Goal: Task Accomplishment & Management: Manage account settings

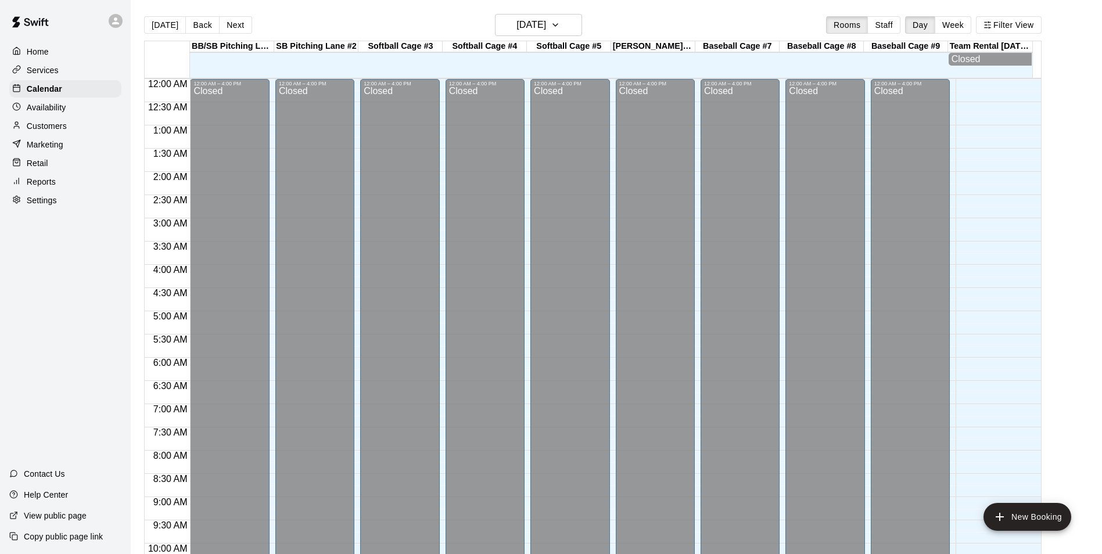
scroll to position [590, 0]
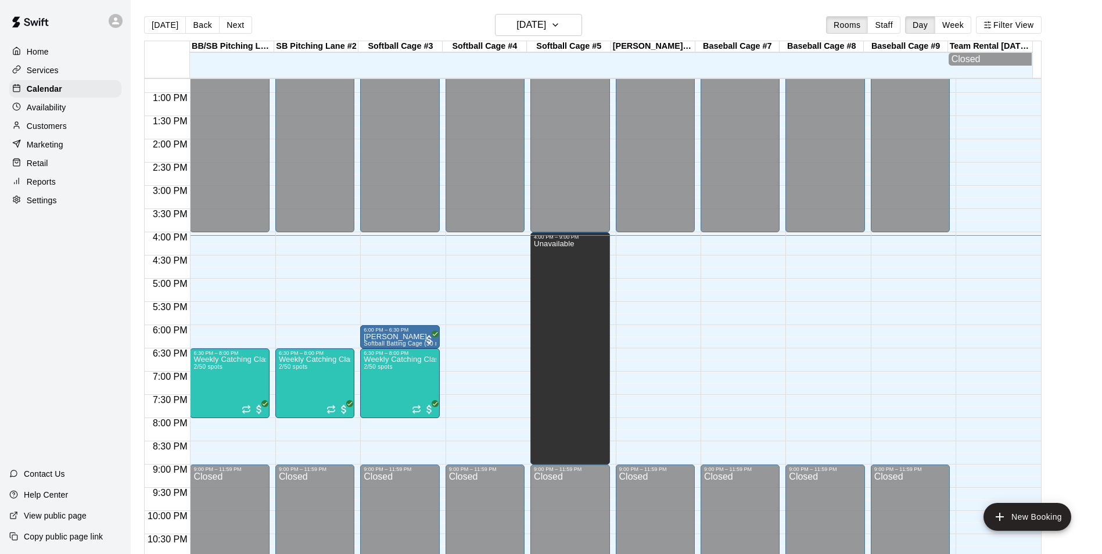
click at [1077, 252] on main "Today Back Next Monday Oct 13 Rooms Staff Day Week Filter View BB/SB Pitching L…" at bounding box center [616, 291] width 962 height 554
click at [714, 239] on div "12:00 AM – 4:00 PM Closed 9:00 PM – 11:59 PM Closed" at bounding box center [739, 46] width 79 height 1115
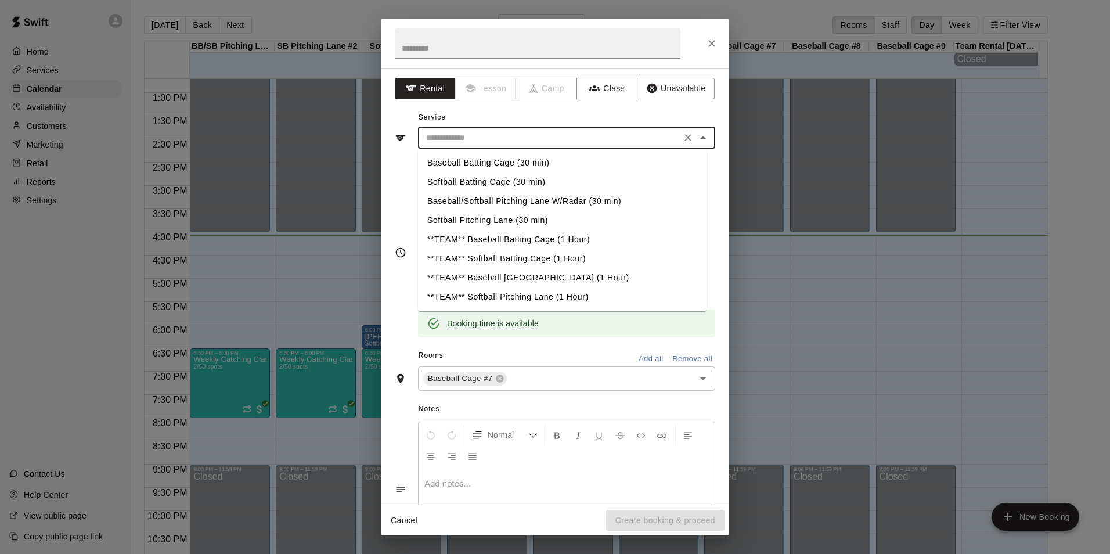
click at [491, 134] on input "text" at bounding box center [550, 138] width 256 height 15
click at [490, 157] on li "Baseball Batting Cage (30 min)" at bounding box center [562, 162] width 289 height 19
type input "**********"
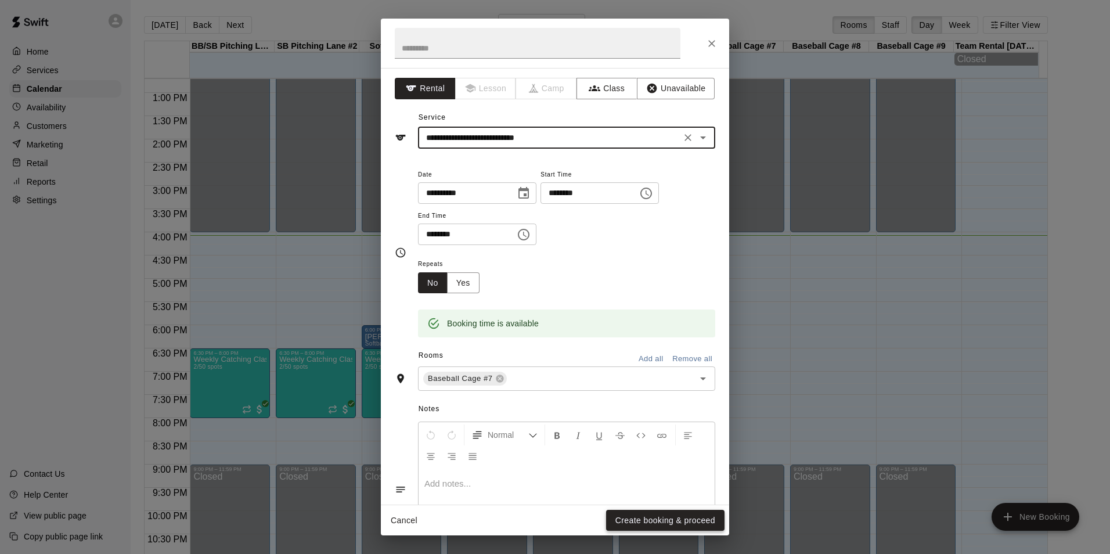
click at [699, 514] on button "Create booking & proceed" at bounding box center [665, 520] width 118 height 21
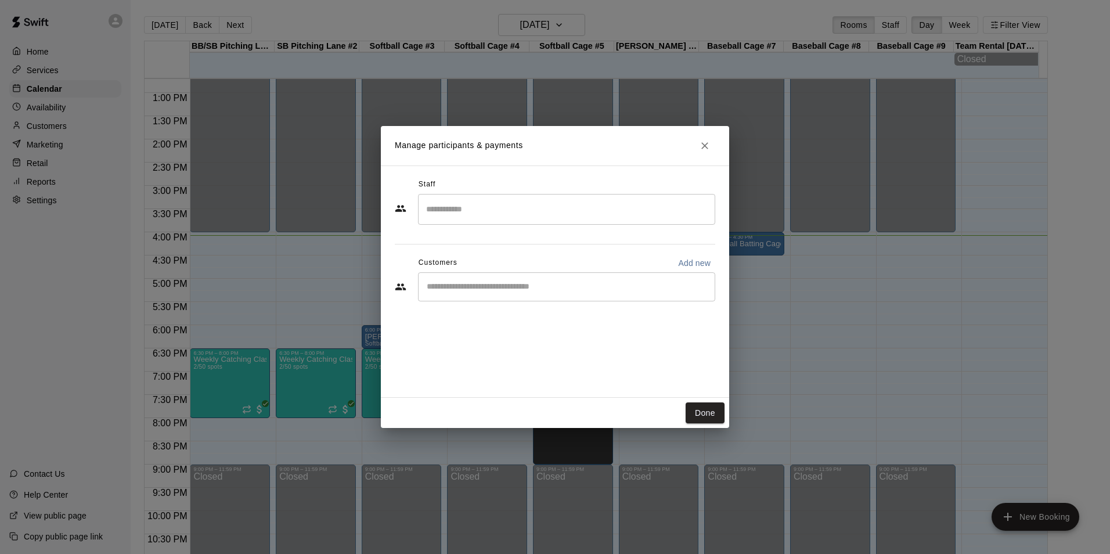
click at [470, 291] on input "Start typing to search customers..." at bounding box center [566, 287] width 287 height 12
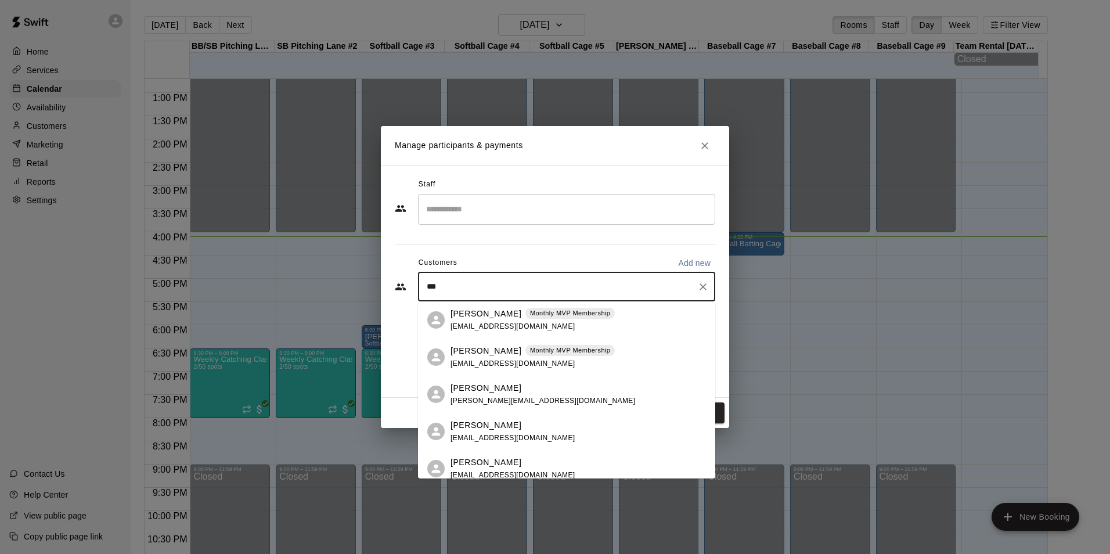
type input "****"
drag, startPoint x: 548, startPoint y: 391, endPoint x: 553, endPoint y: 389, distance: 6.3
click at [549, 391] on div "David Terrell terrellkarin@yahoo.com" at bounding box center [579, 394] width 256 height 25
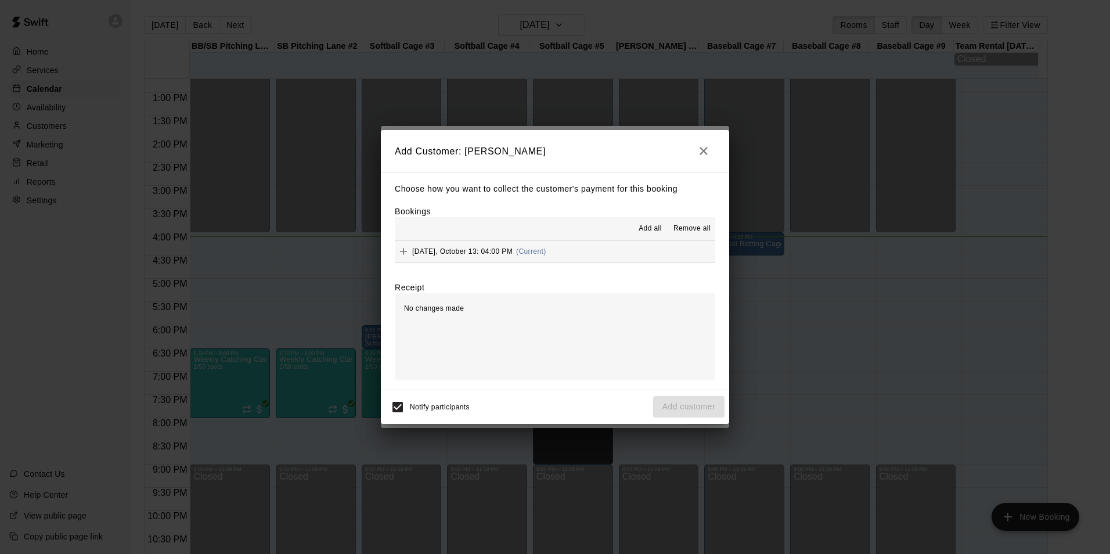
click at [611, 213] on div "Bookings Add all Remove all Monday, October 13: 04:00 PM (Current)" at bounding box center [555, 234] width 321 height 57
click at [554, 281] on div "Choose how you want to collect the customer's payment for this booking Bookings…" at bounding box center [555, 281] width 348 height 218
click at [509, 210] on div "Bookings Add all Remove all Monday, October 13: 04:00 PM (Current)" at bounding box center [555, 234] width 321 height 57
click at [535, 285] on div "Receipt" at bounding box center [555, 288] width 321 height 12
click at [565, 281] on div "Choose how you want to collect the customer's payment for this booking Bookings…" at bounding box center [555, 281] width 348 height 218
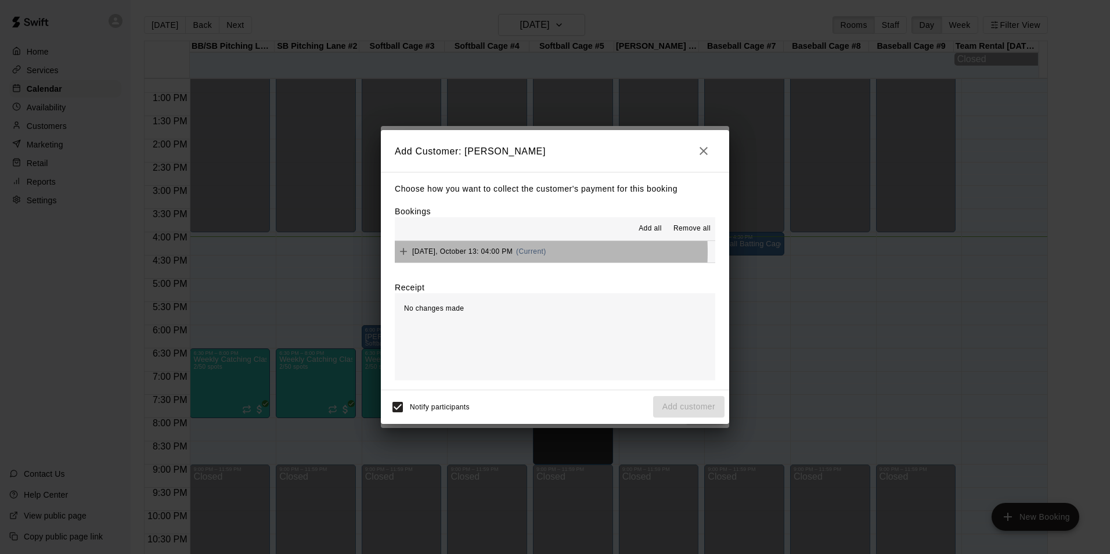
click at [481, 253] on span "Monday, October 13: 04:00 PM" at bounding box center [462, 251] width 100 height 8
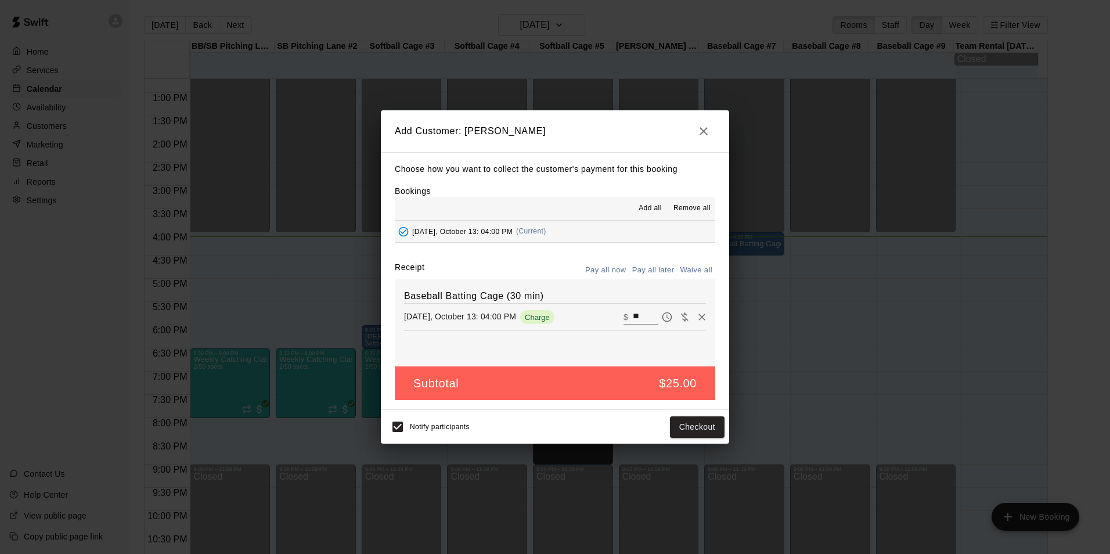
click at [557, 263] on div "Receipt Pay all now Pay all later Waive all" at bounding box center [555, 270] width 321 height 18
click at [641, 357] on div "Baseball Batting Cage (30 min) Monday, October 13: 04:00 PM Charge ​ $ **" at bounding box center [555, 322] width 321 height 87
click at [550, 350] on div "Baseball Batting Cage (30 min) Monday, October 13: 04:00 PM Charge ​ $ **" at bounding box center [555, 322] width 321 height 87
click at [633, 318] on input "**" at bounding box center [646, 317] width 26 height 15
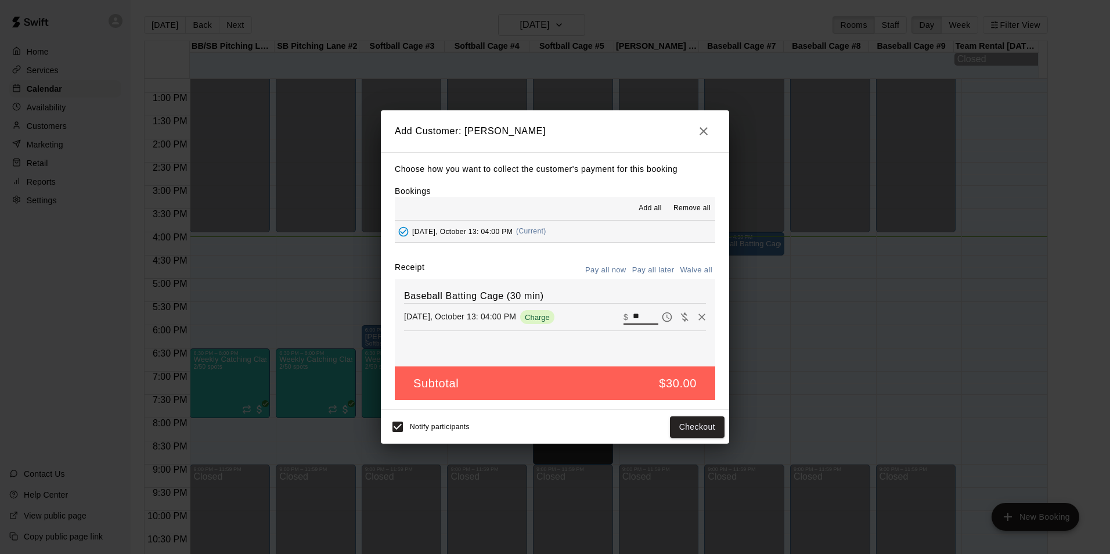
type input "**"
click at [657, 347] on div "Baseball Batting Cage (30 min) Monday, October 13: 04:00 PM Charge ​ $ **" at bounding box center [555, 322] width 321 height 87
click at [703, 423] on button "Checkout" at bounding box center [697, 426] width 55 height 21
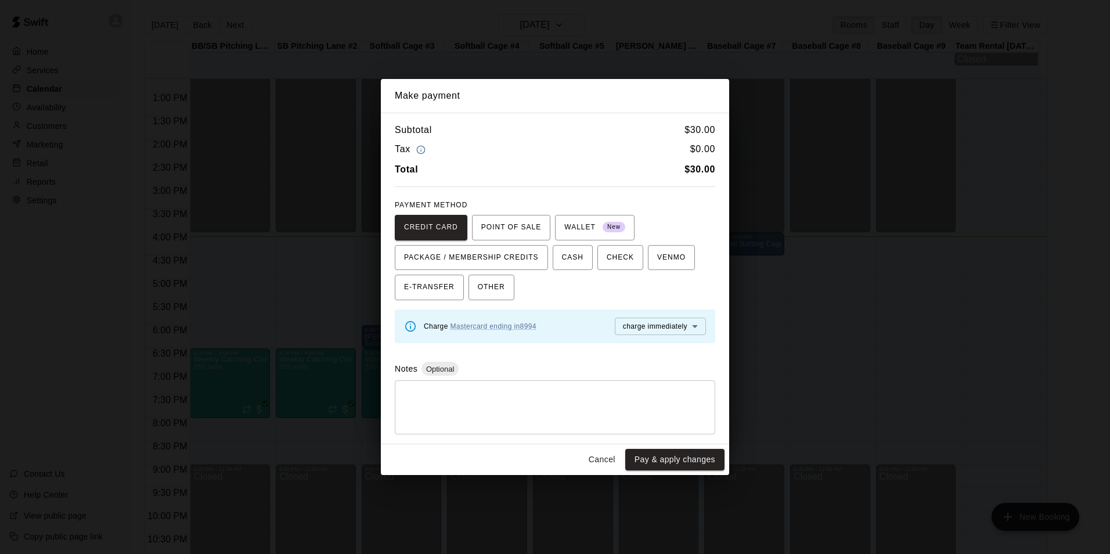
click at [583, 362] on div "Notes Optional" at bounding box center [555, 369] width 321 height 14
click at [565, 257] on span "CASH" at bounding box center [572, 258] width 21 height 19
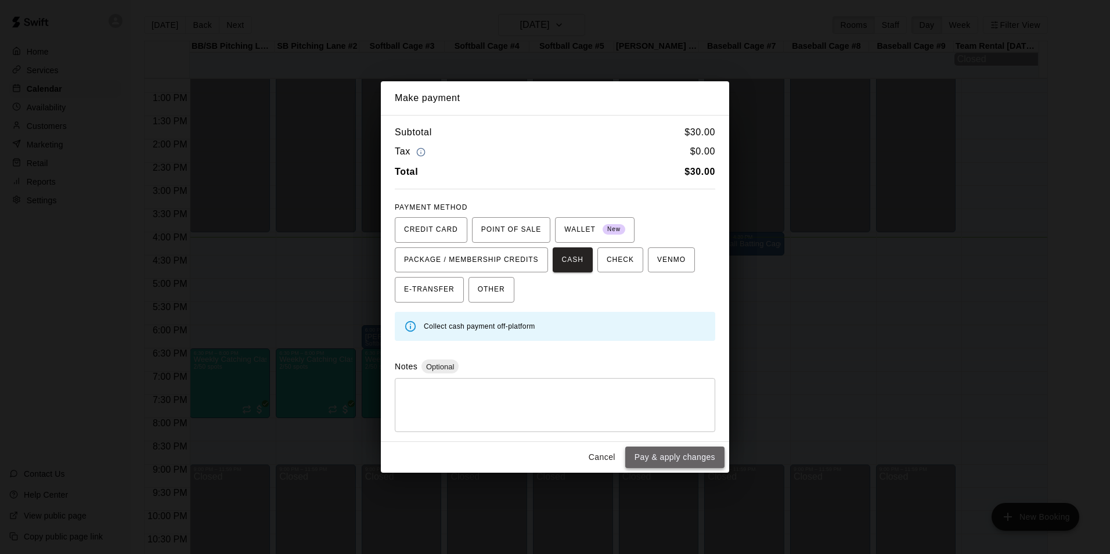
click at [699, 456] on button "Pay & apply changes" at bounding box center [675, 457] width 99 height 21
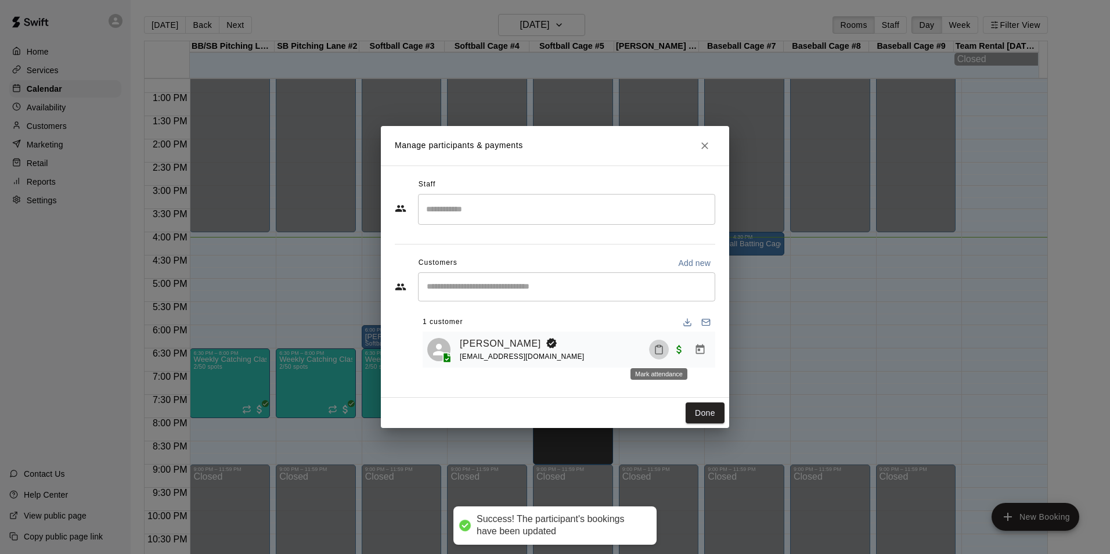
click at [662, 353] on icon "Mark attendance" at bounding box center [659, 349] width 10 height 10
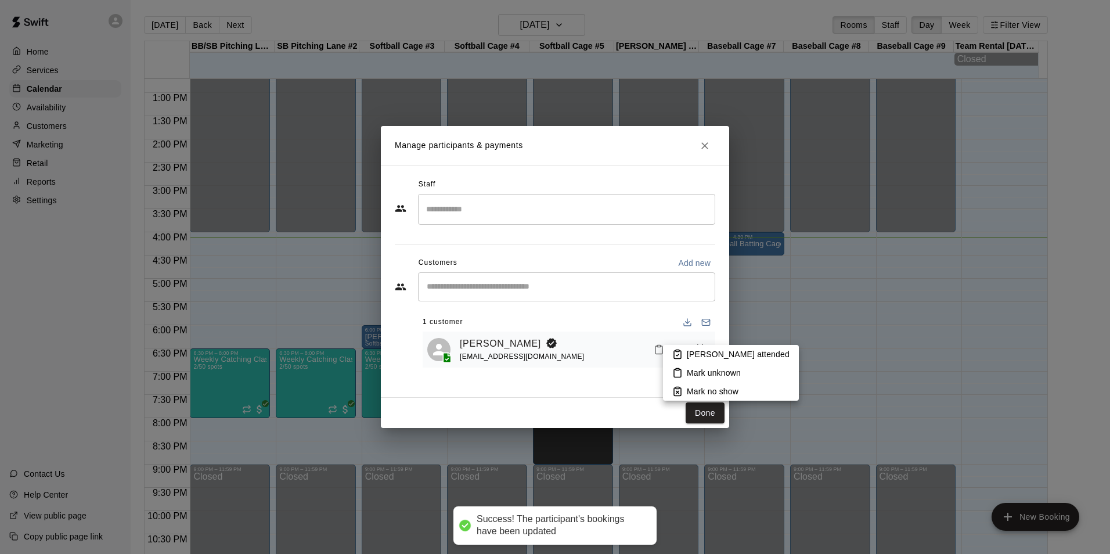
click at [673, 356] on li "[PERSON_NAME] attended" at bounding box center [731, 354] width 136 height 19
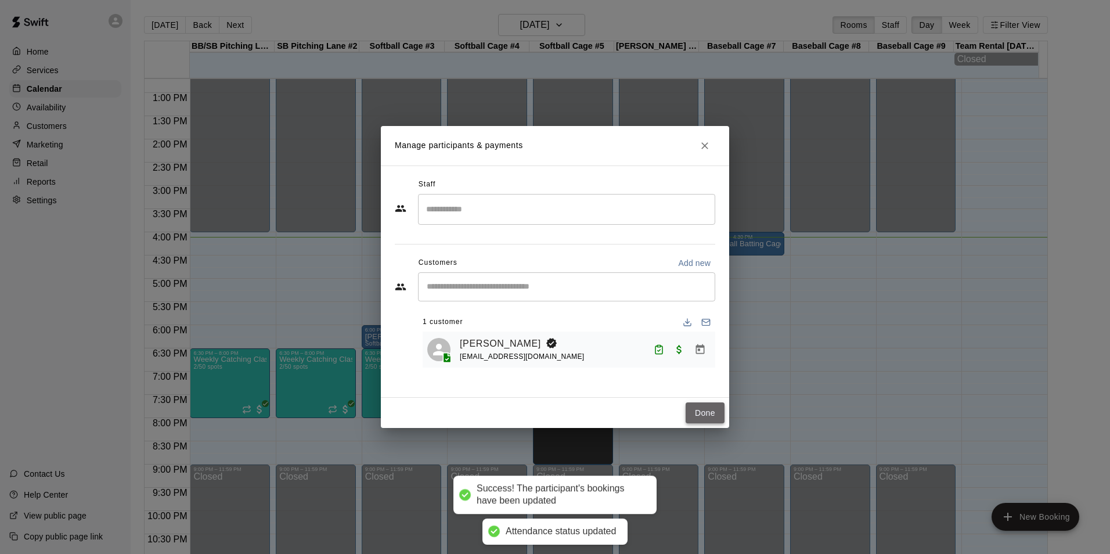
click at [703, 414] on button "Done" at bounding box center [705, 412] width 39 height 21
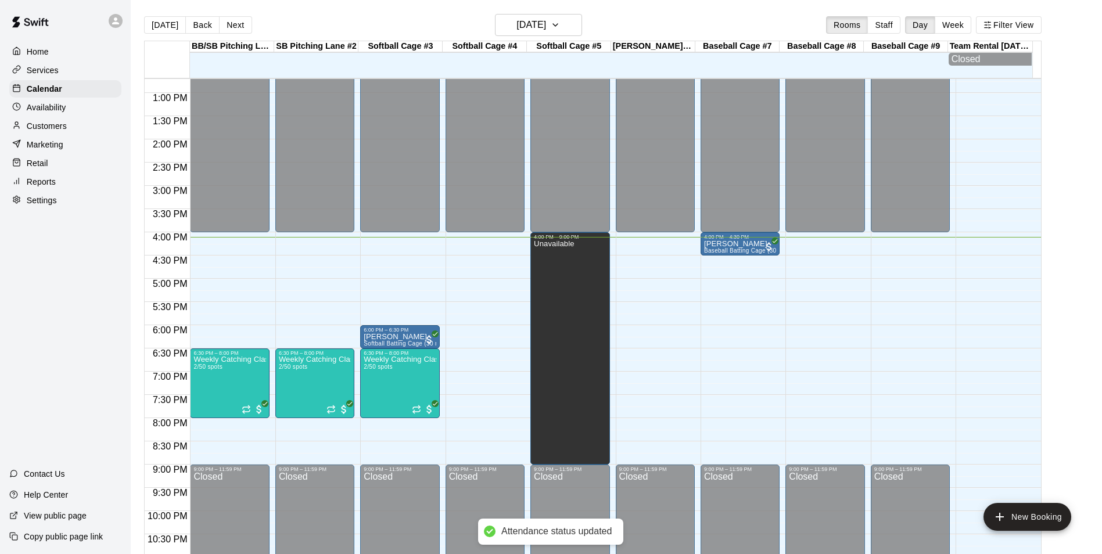
click at [1059, 211] on main "Today Back Next Monday Oct 13 Rooms Staff Day Week Filter View BB/SB Pitching L…" at bounding box center [616, 291] width 962 height 554
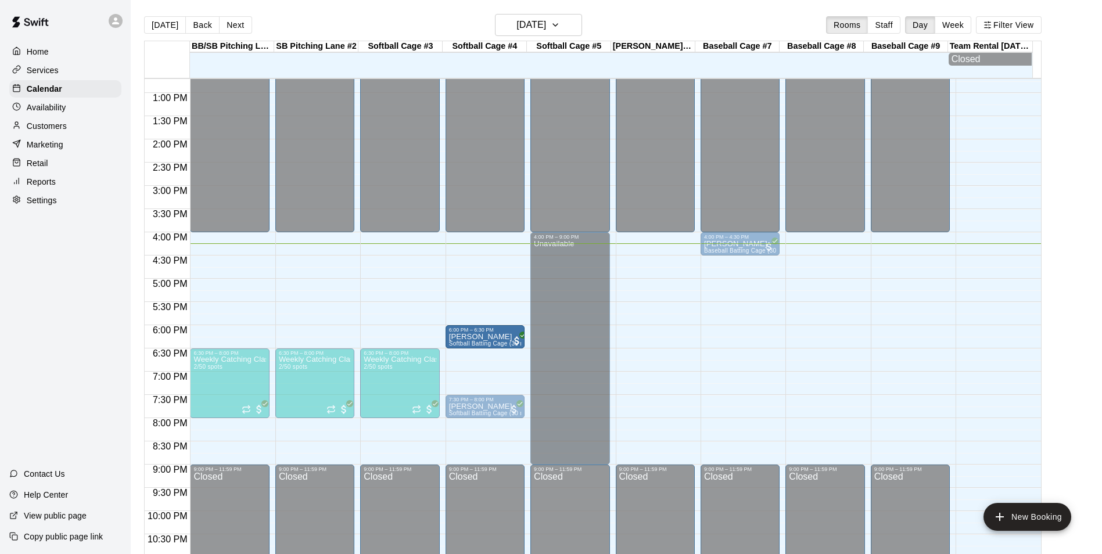
drag, startPoint x: 416, startPoint y: 339, endPoint x: 490, endPoint y: 348, distance: 74.3
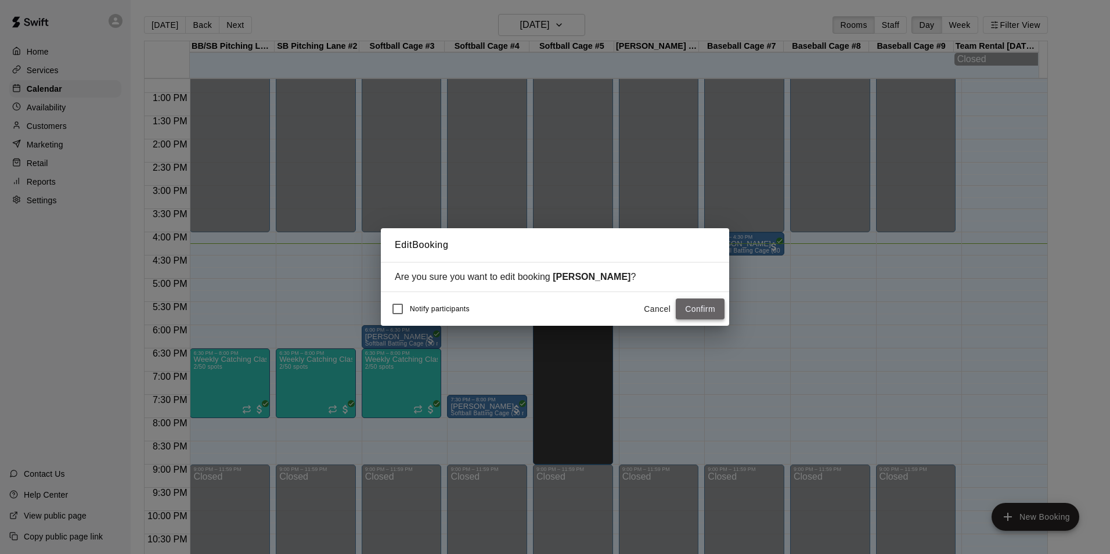
click at [700, 306] on button "Confirm" at bounding box center [700, 309] width 49 height 21
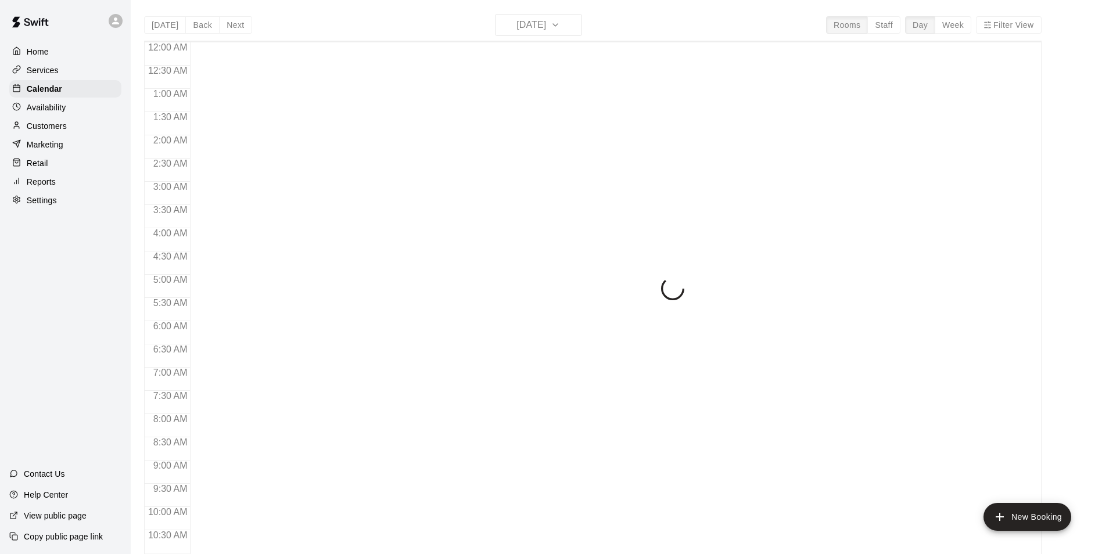
scroll to position [590, 0]
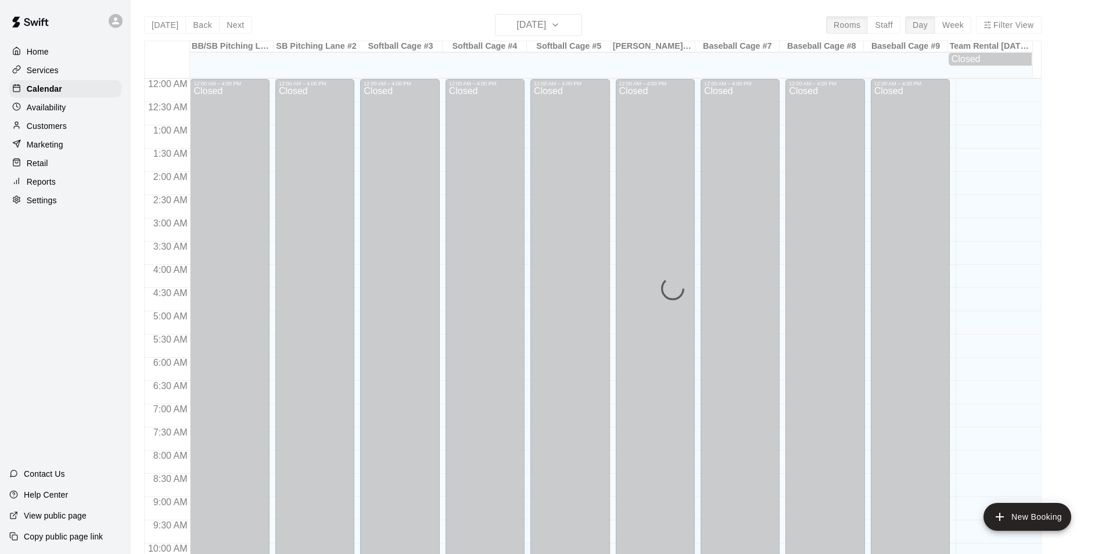
scroll to position [590, 0]
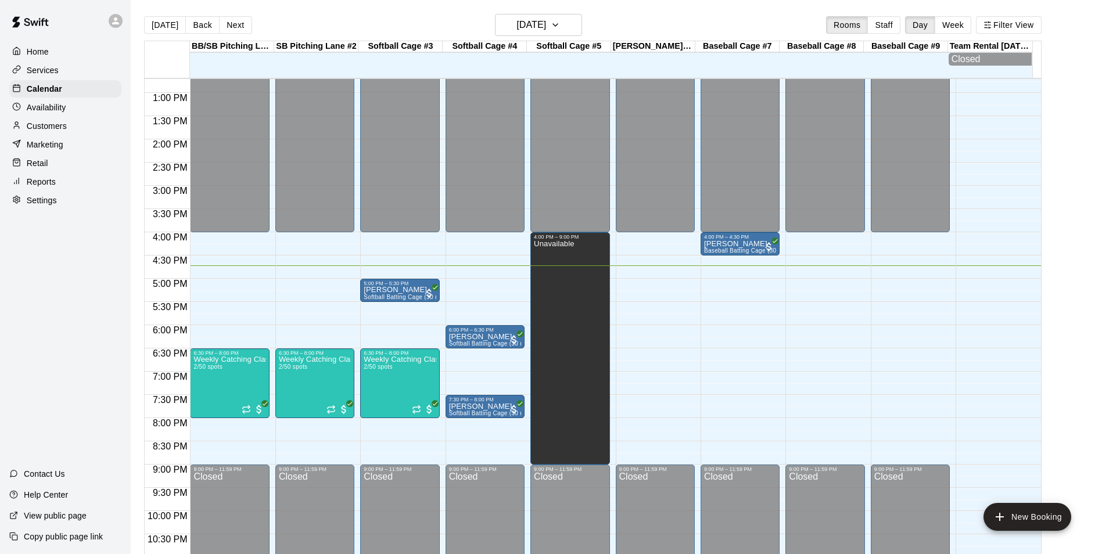
click at [307, 283] on div "12:00 AM – 4:00 PM Closed 6:30 PM – 8:00 PM Weekly Catching Class 2/50 spots 9:…" at bounding box center [314, 46] width 79 height 1115
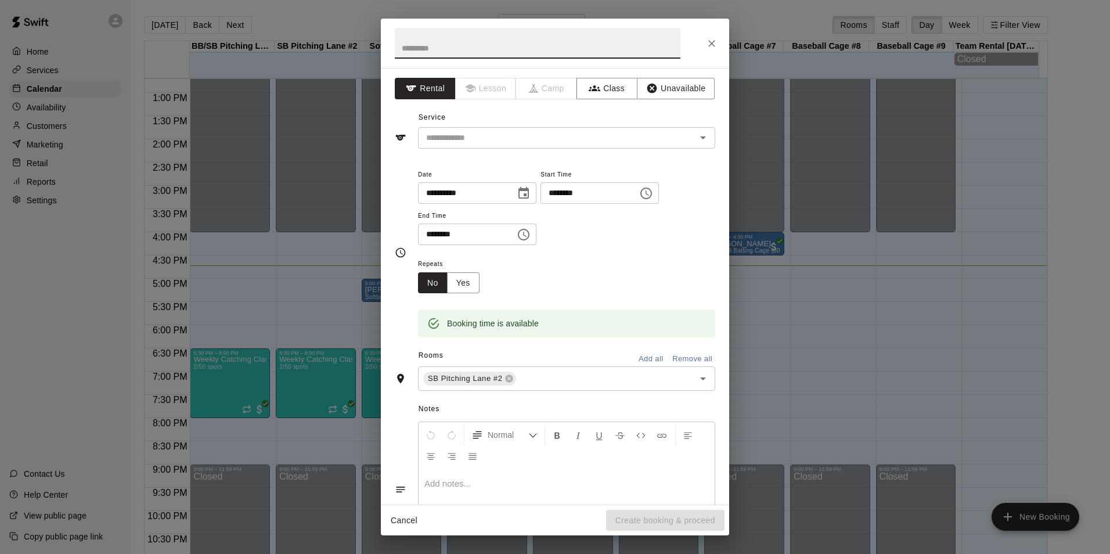
click at [433, 234] on input "********" at bounding box center [462, 234] width 89 height 21
type input "********"
drag, startPoint x: 606, startPoint y: 287, endPoint x: 608, endPoint y: 263, distance: 23.9
click at [605, 272] on div "Repeats No Yes" at bounding box center [566, 275] width 297 height 37
click at [682, 88] on button "Unavailable" at bounding box center [676, 88] width 78 height 21
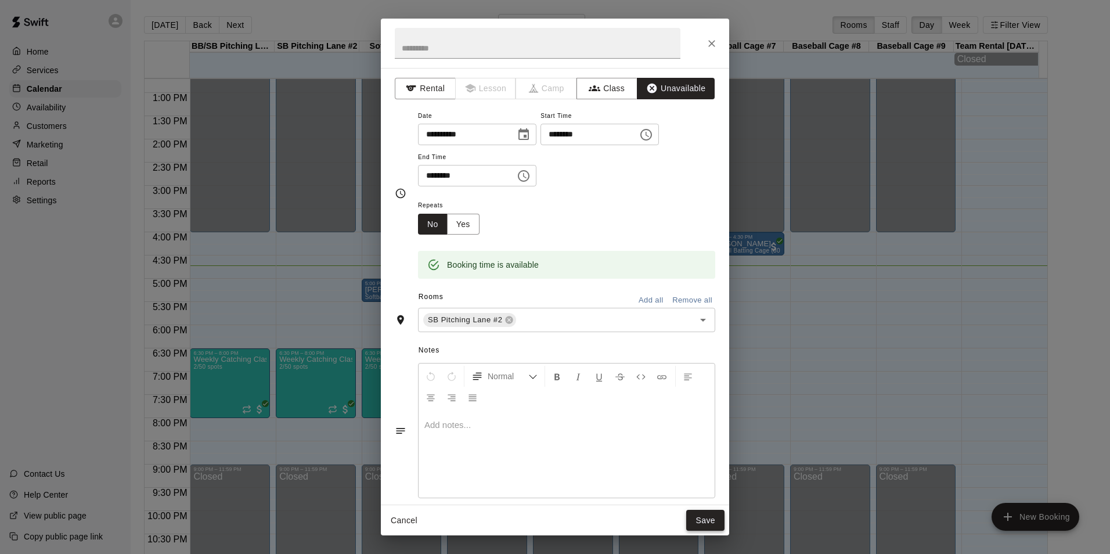
click at [700, 519] on button "Save" at bounding box center [705, 520] width 38 height 21
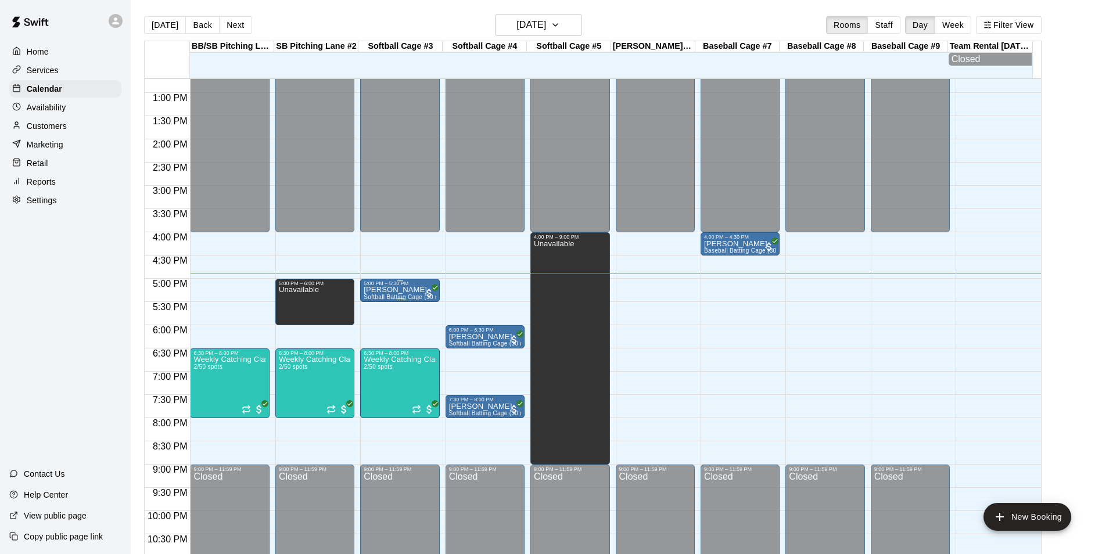
click at [415, 286] on div "5:00 PM – 5:30 PM" at bounding box center [400, 284] width 72 height 6
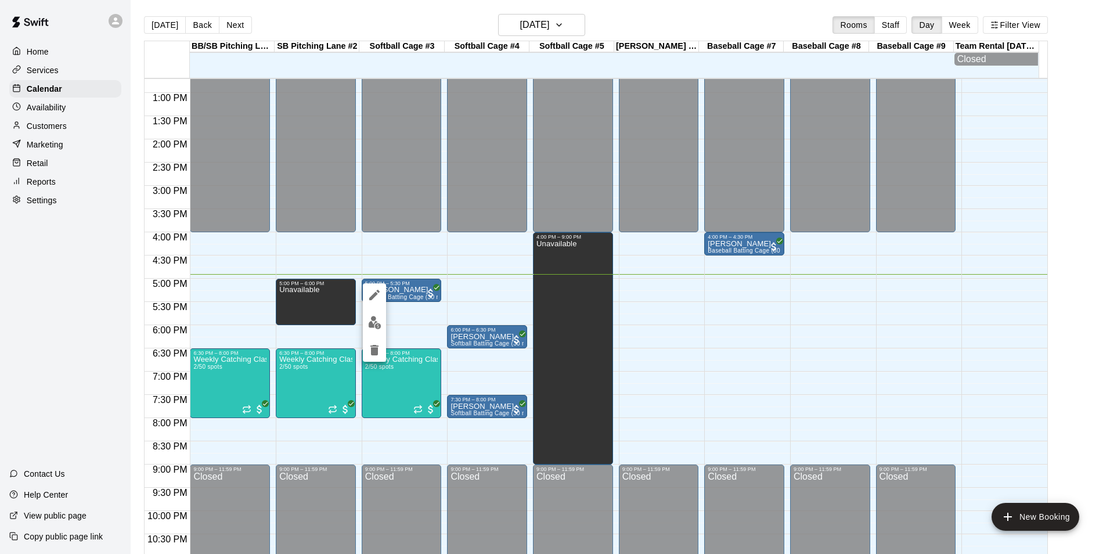
click at [694, 328] on div at bounding box center [555, 277] width 1110 height 554
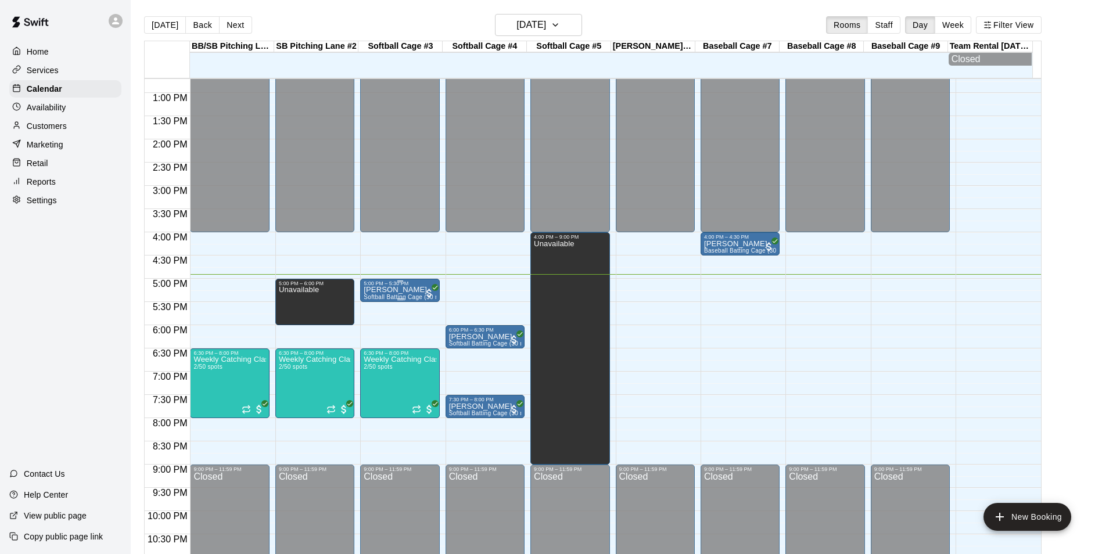
click at [409, 286] on div "5:00 PM – 5:30 PM" at bounding box center [400, 284] width 72 height 6
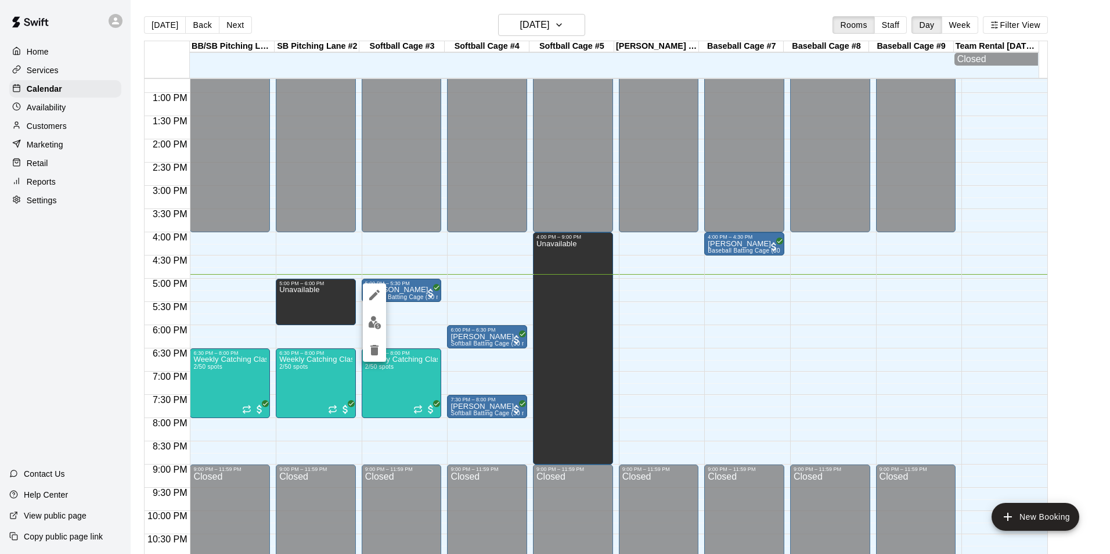
click at [479, 301] on div at bounding box center [555, 277] width 1110 height 554
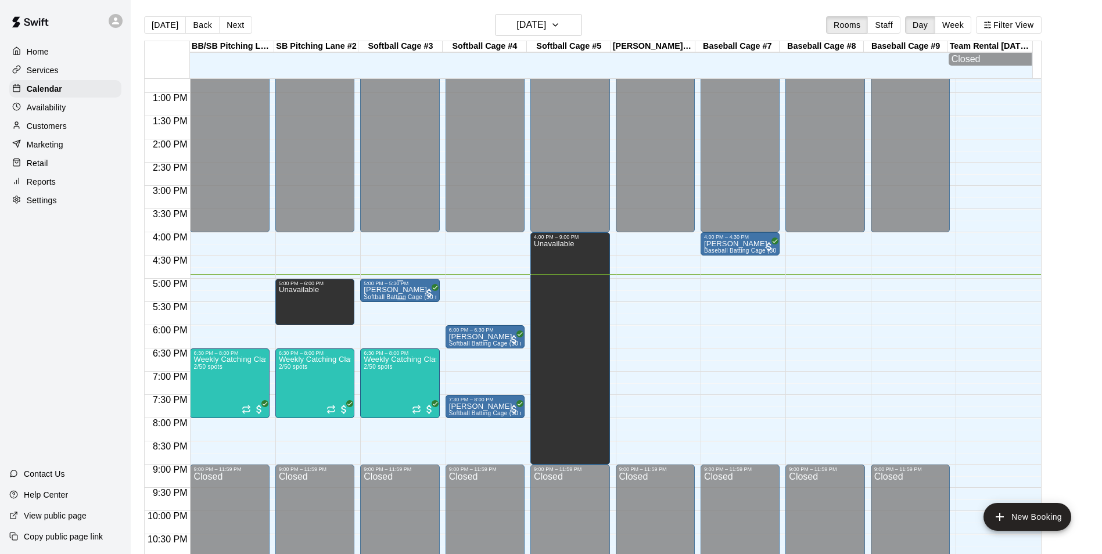
click at [396, 290] on p "[PERSON_NAME]" at bounding box center [400, 290] width 72 height 0
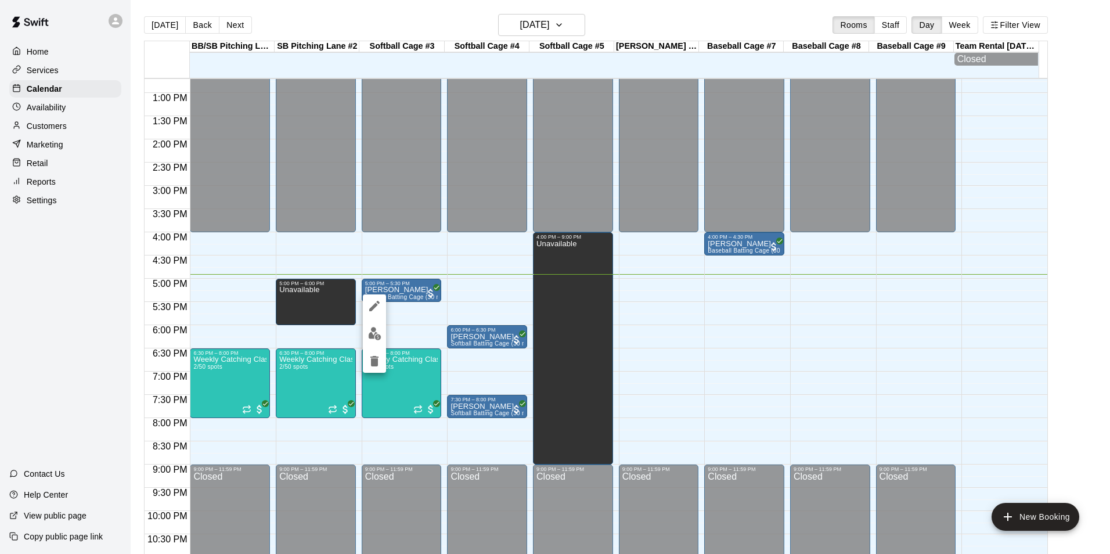
click at [372, 331] on img "edit" at bounding box center [374, 333] width 13 height 13
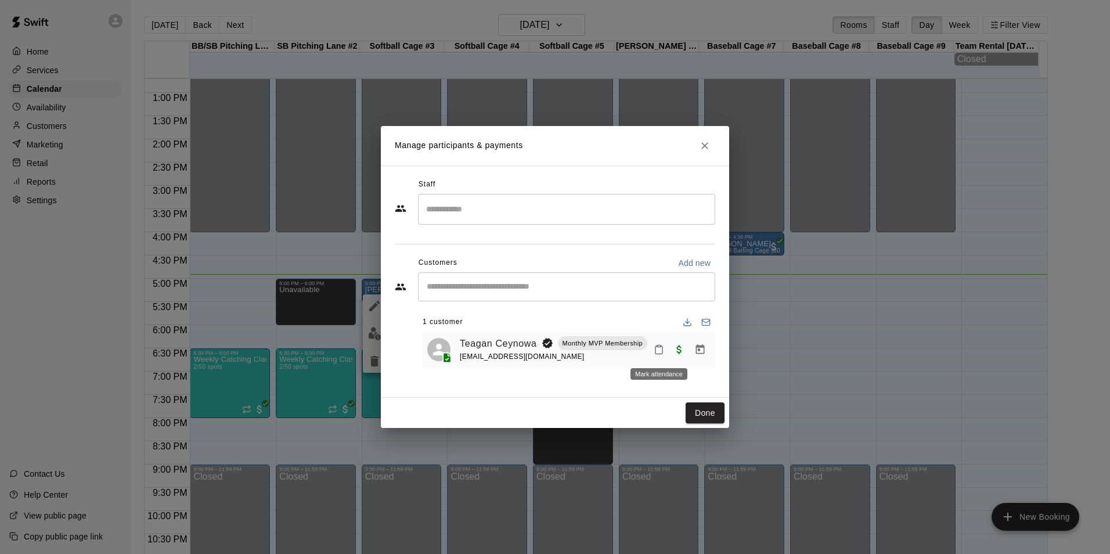
click at [660, 351] on icon "Mark attendance" at bounding box center [659, 349] width 10 height 10
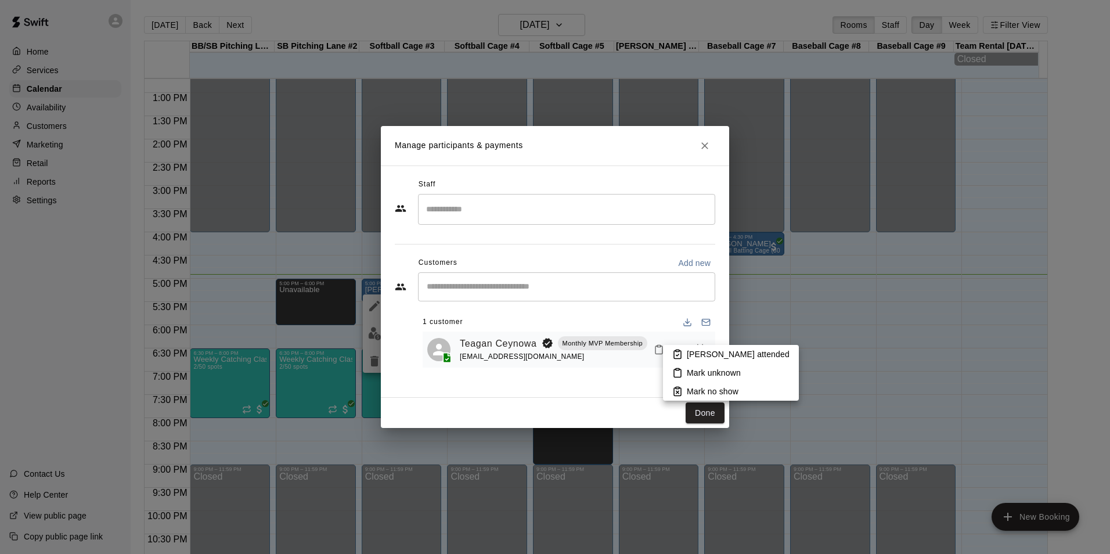
click at [709, 358] on p "[PERSON_NAME] attended" at bounding box center [738, 354] width 103 height 12
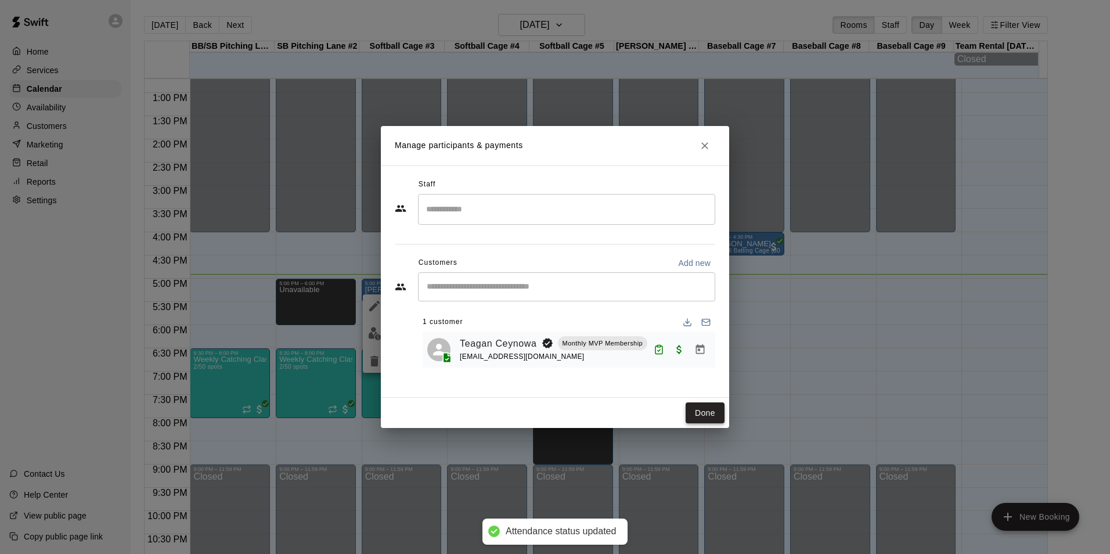
click at [696, 411] on button "Done" at bounding box center [705, 412] width 39 height 21
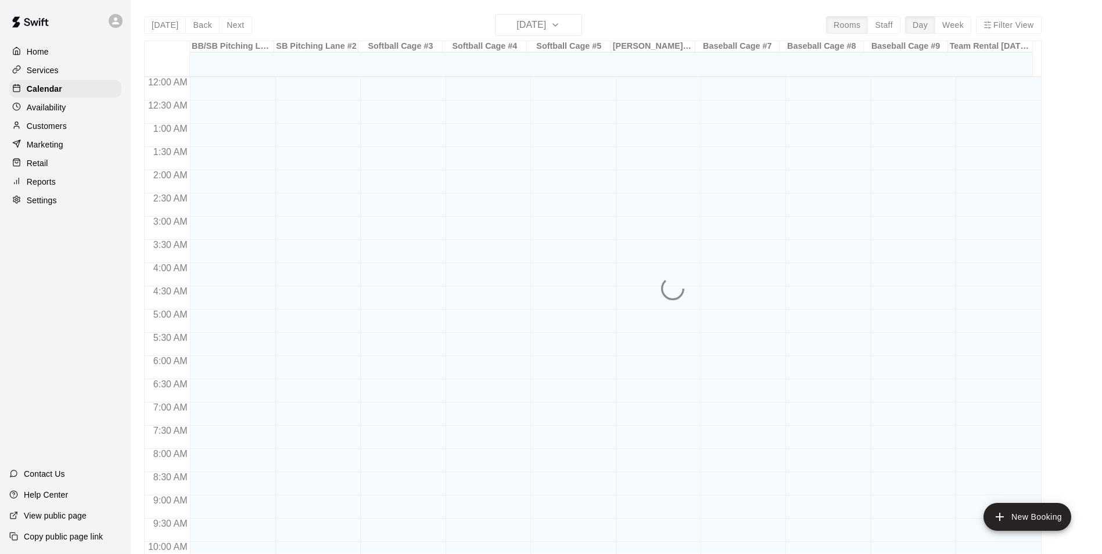
scroll to position [590, 0]
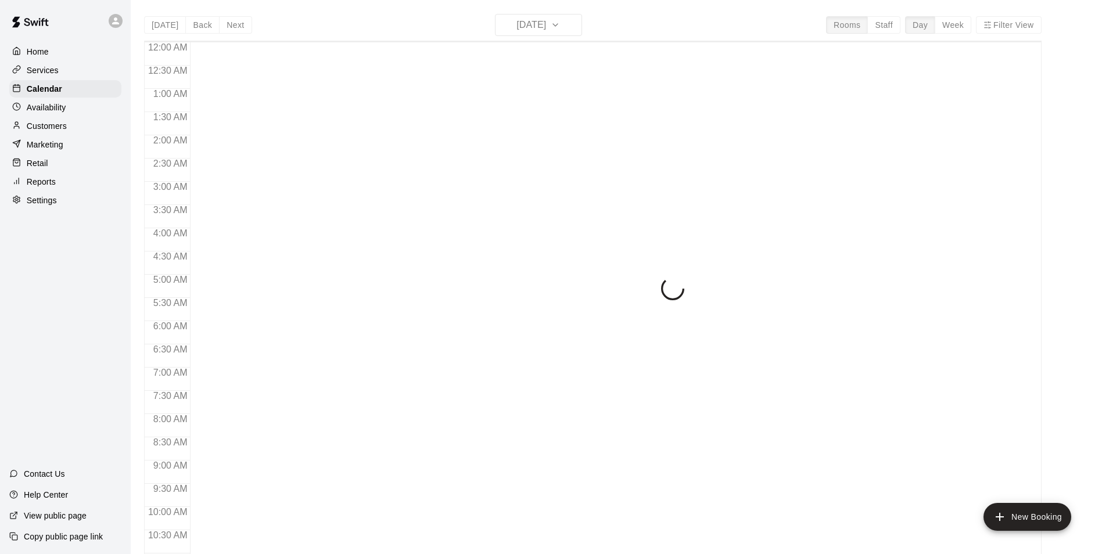
scroll to position [590, 0]
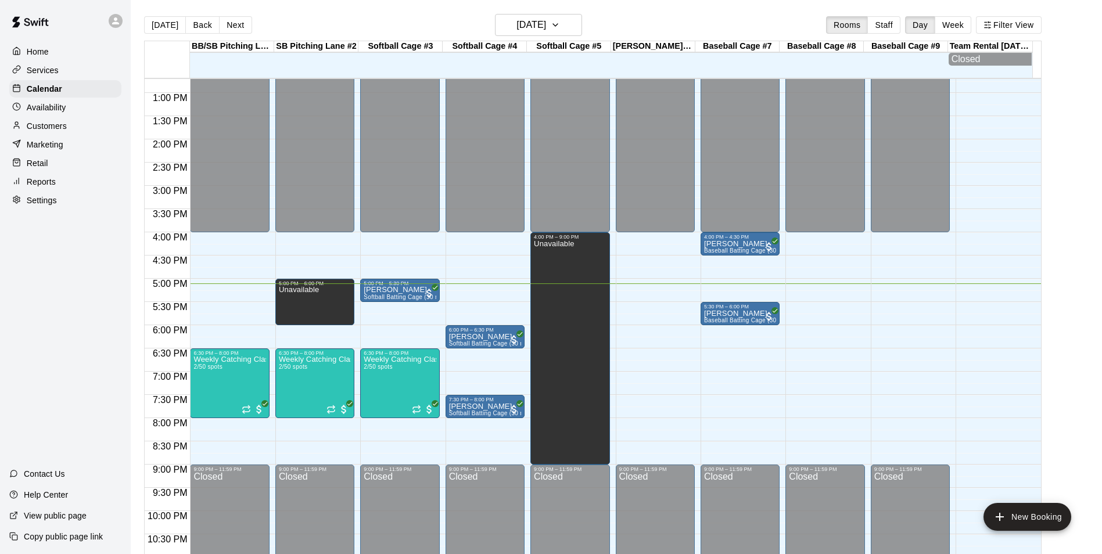
click at [389, 311] on div "12:00 AM – 4:00 PM Closed 5:00 PM – 5:30 PM Torie Ceynowa Softball Batting Cage…" at bounding box center [399, 46] width 79 height 1115
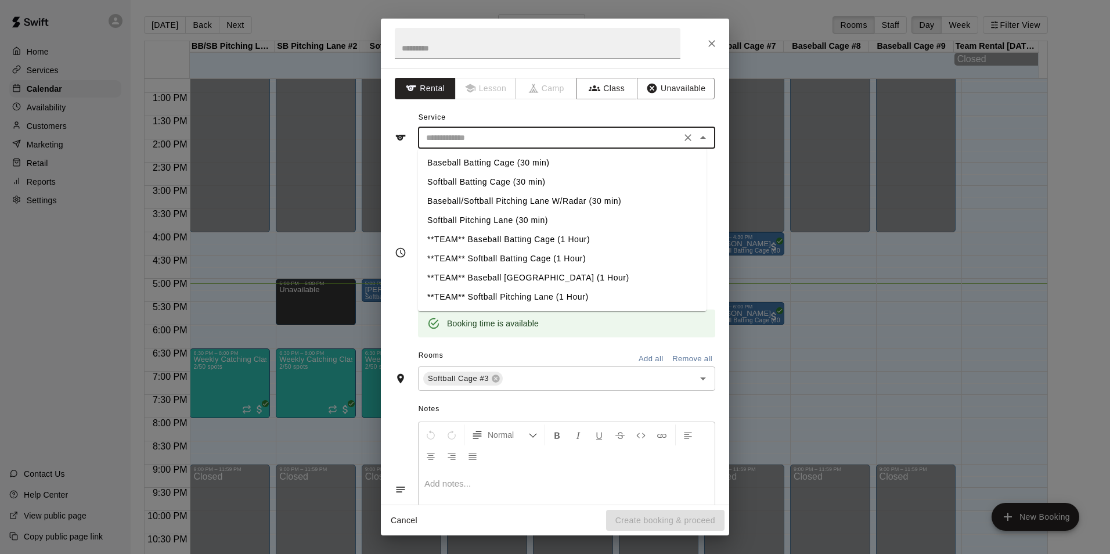
click at [531, 141] on input "text" at bounding box center [550, 138] width 256 height 15
click at [485, 158] on li "Baseball Batting Cage (30 min)" at bounding box center [562, 162] width 289 height 19
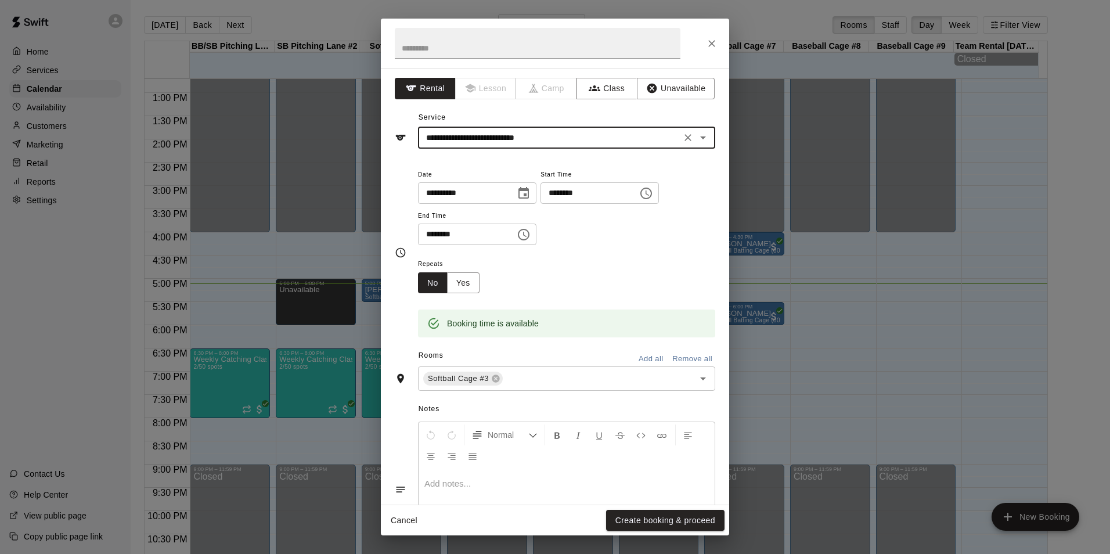
click at [534, 152] on div "**********" at bounding box center [555, 286] width 348 height 437
click at [527, 143] on input "**********" at bounding box center [550, 138] width 256 height 15
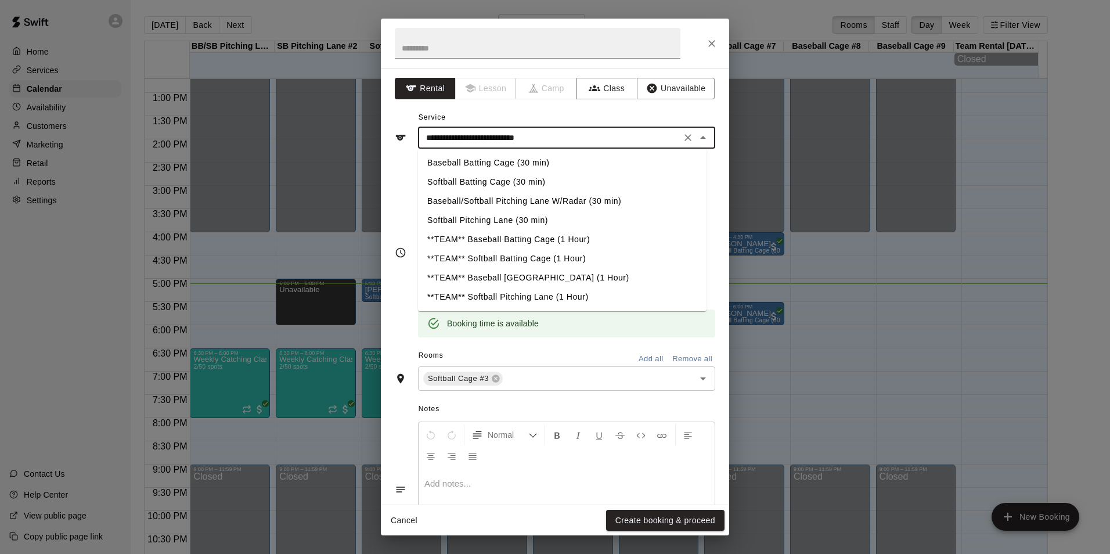
click at [490, 181] on li "Softball Batting Cage (30 min)" at bounding box center [562, 181] width 289 height 19
type input "**********"
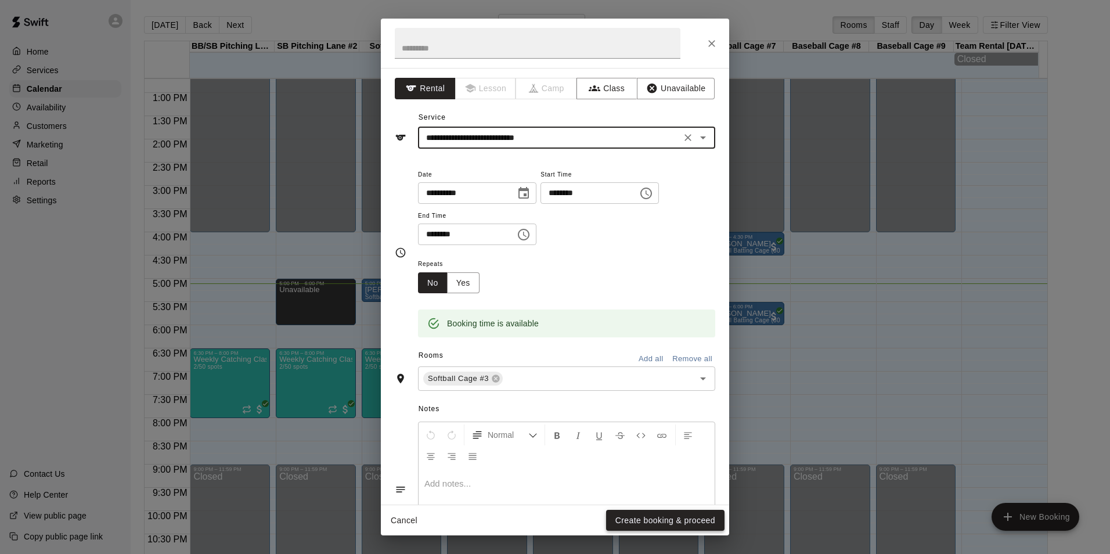
click at [692, 512] on button "Create booking & proceed" at bounding box center [665, 520] width 118 height 21
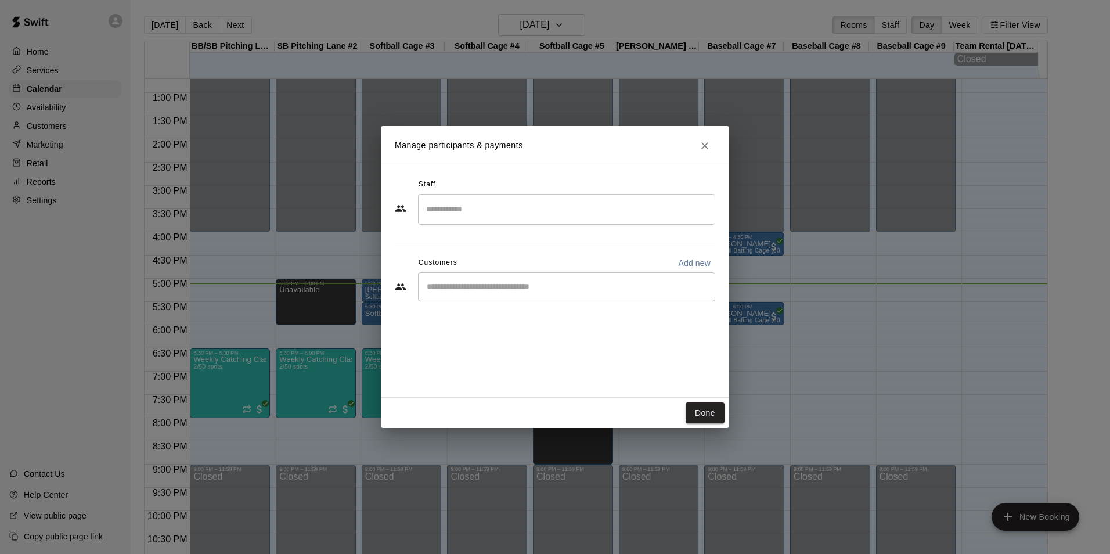
click at [505, 292] on input "Start typing to search customers..." at bounding box center [566, 287] width 287 height 12
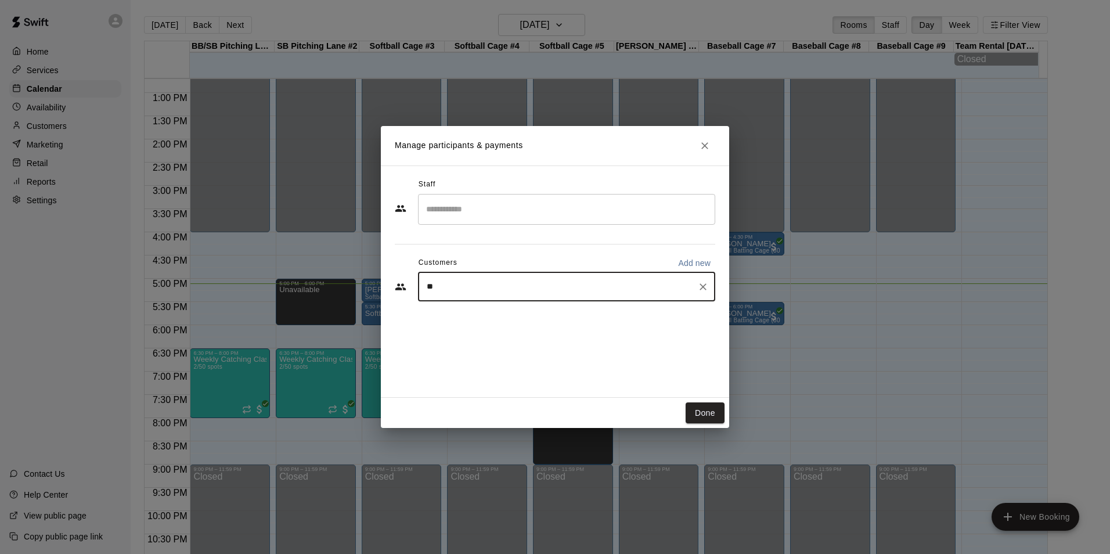
type input "***"
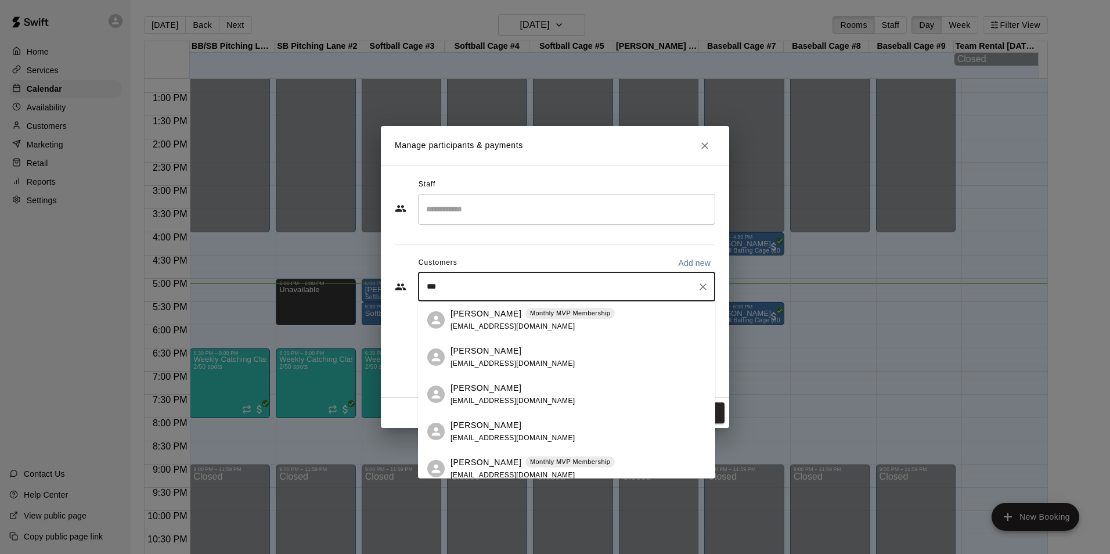
click at [484, 311] on p "[PERSON_NAME]" at bounding box center [486, 314] width 71 height 12
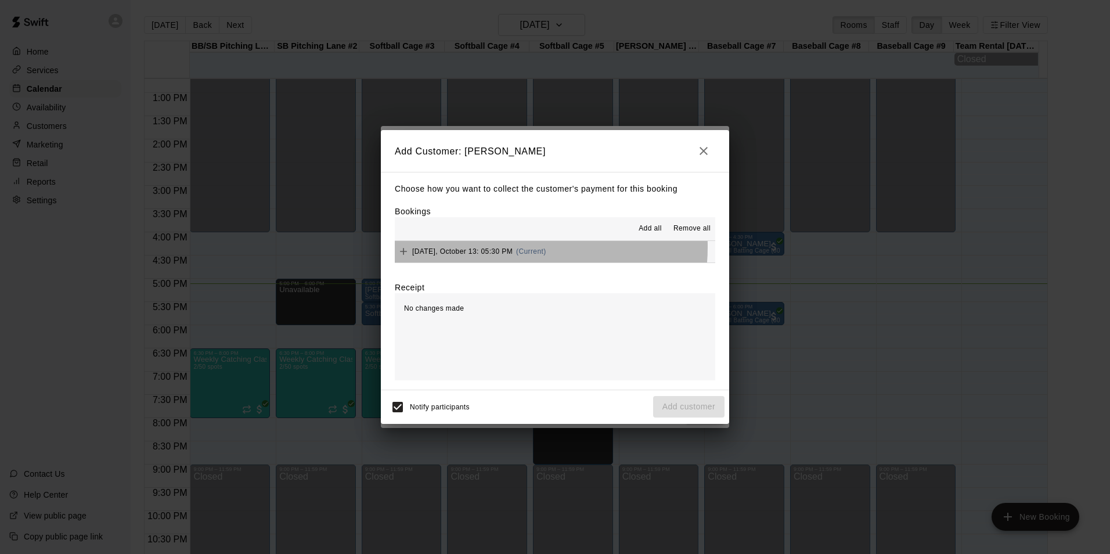
click at [506, 247] on div "Monday, October 13: 05:30 PM (Current)" at bounding box center [471, 251] width 152 height 17
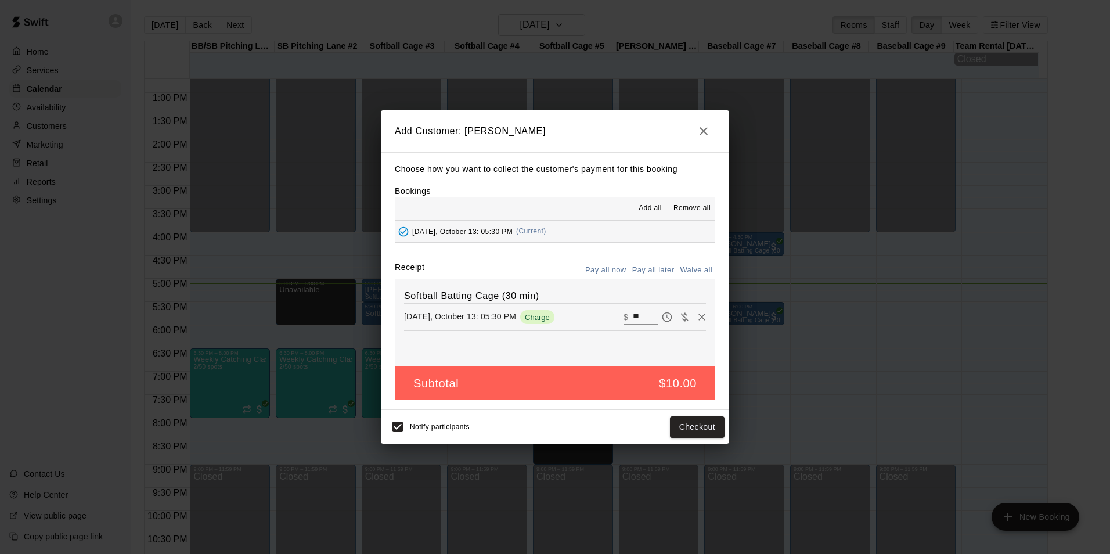
click at [633, 321] on input "**" at bounding box center [646, 317] width 26 height 15
type input "*"
click at [674, 430] on button "Add customer" at bounding box center [688, 426] width 71 height 21
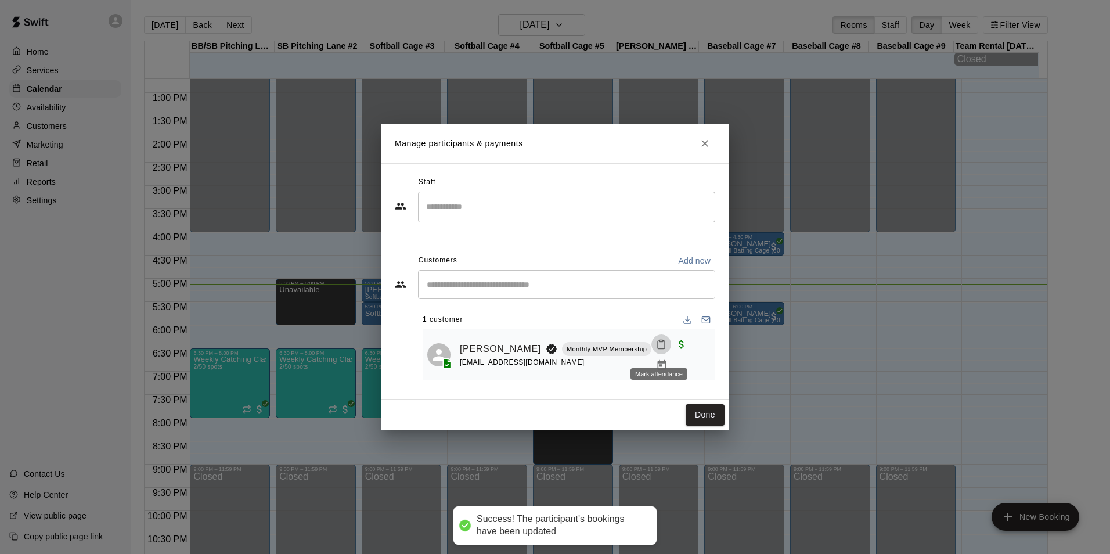
click at [658, 344] on button "Mark attendance" at bounding box center [662, 345] width 20 height 20
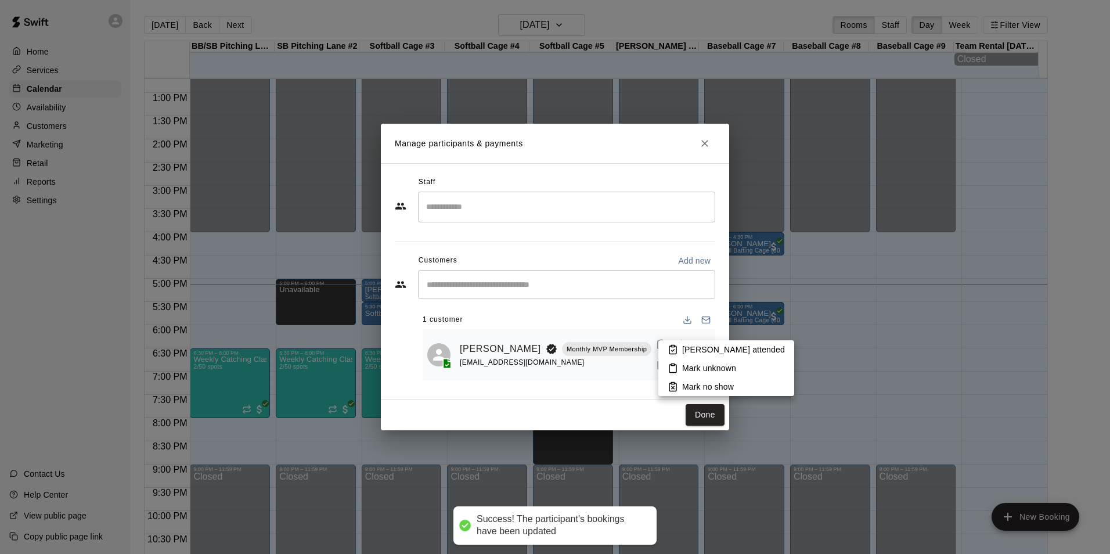
click at [691, 352] on p "[PERSON_NAME] attended" at bounding box center [733, 350] width 103 height 12
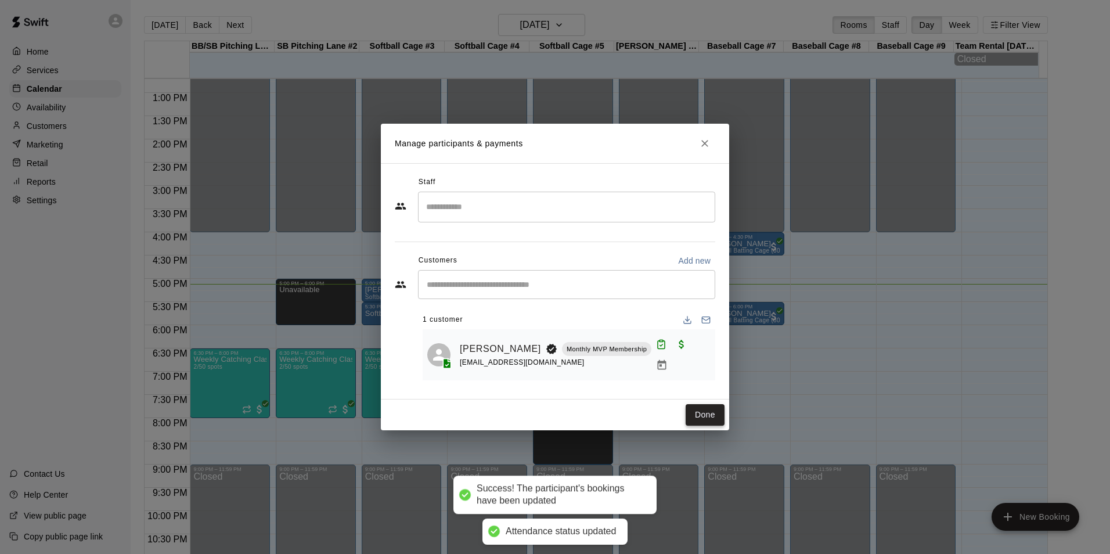
click at [704, 408] on button "Done" at bounding box center [705, 414] width 39 height 21
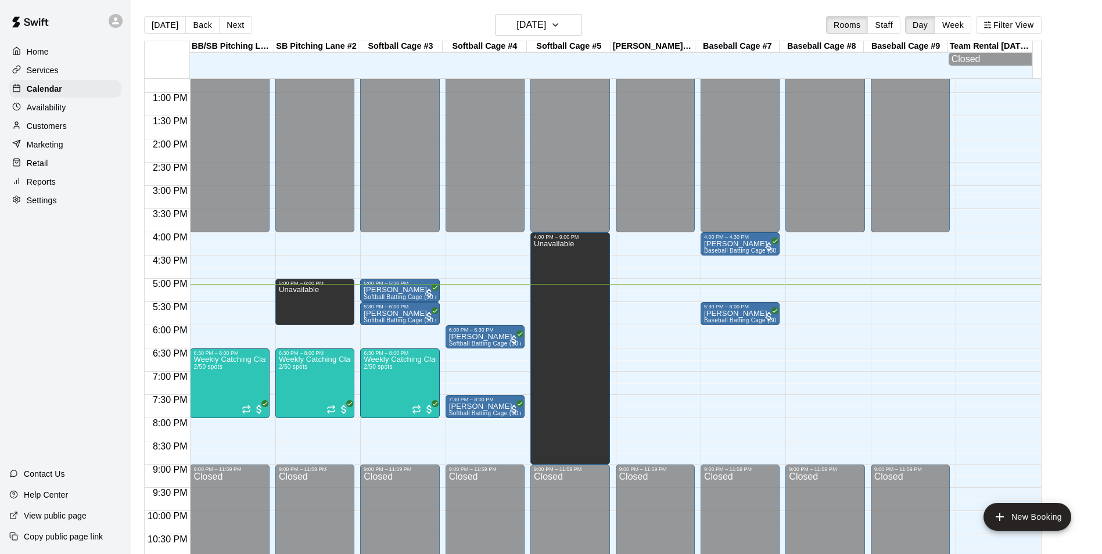
click at [1067, 239] on main "Today Back Next Monday Oct 13 Rooms Staff Day Week Filter View BB/SB Pitching L…" at bounding box center [616, 291] width 962 height 554
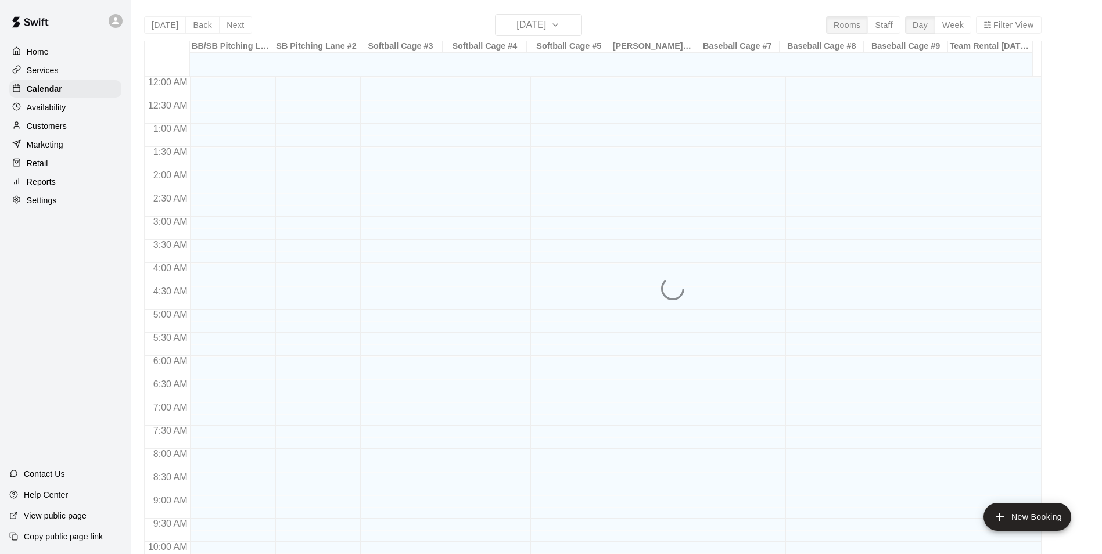
scroll to position [590, 0]
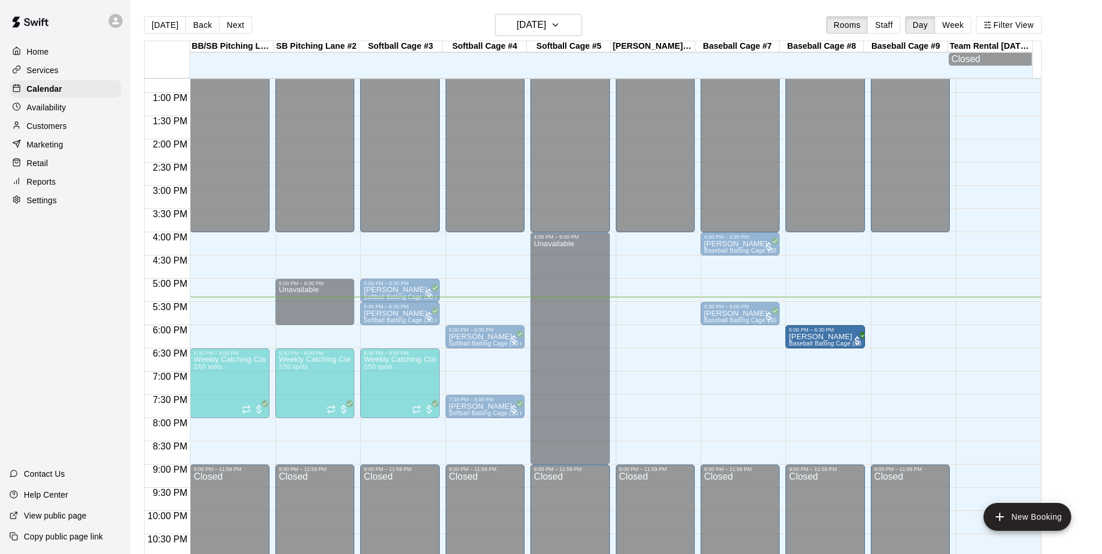
drag, startPoint x: 782, startPoint y: 339, endPoint x: 817, endPoint y: 346, distance: 35.4
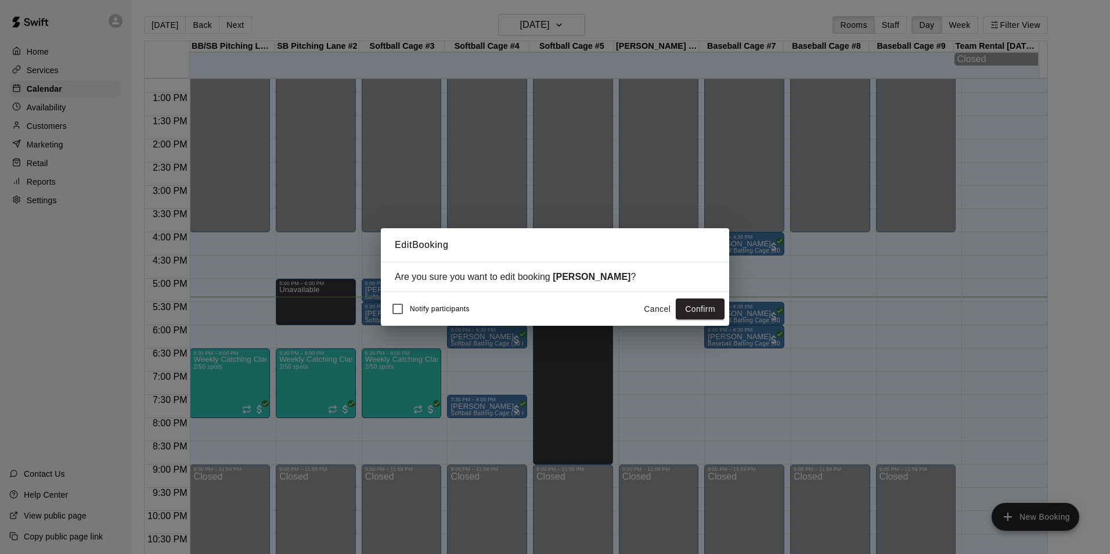
click at [692, 306] on button "Confirm" at bounding box center [700, 309] width 49 height 21
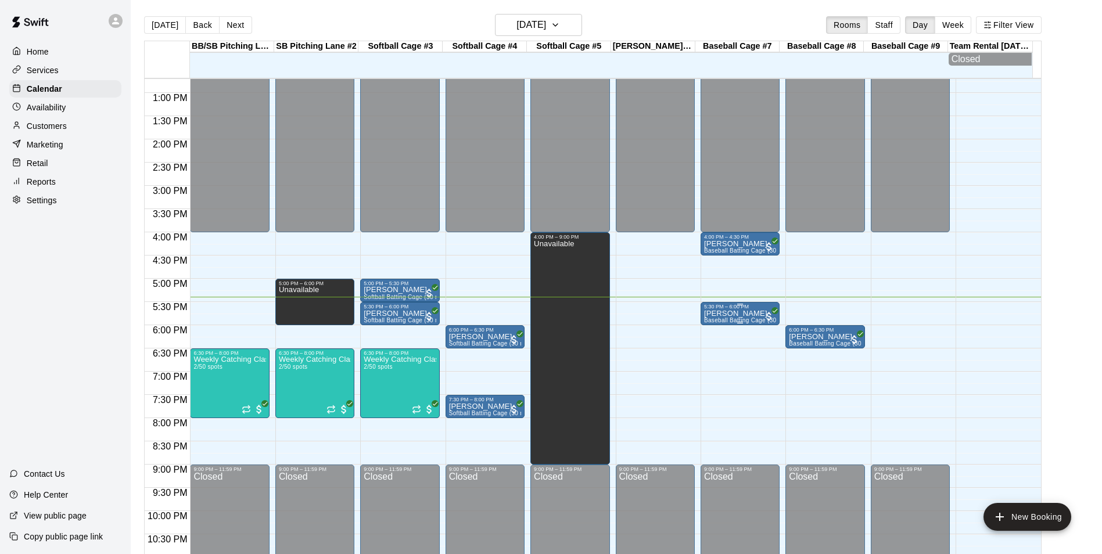
click at [743, 314] on p "[PERSON_NAME]" at bounding box center [740, 314] width 72 height 0
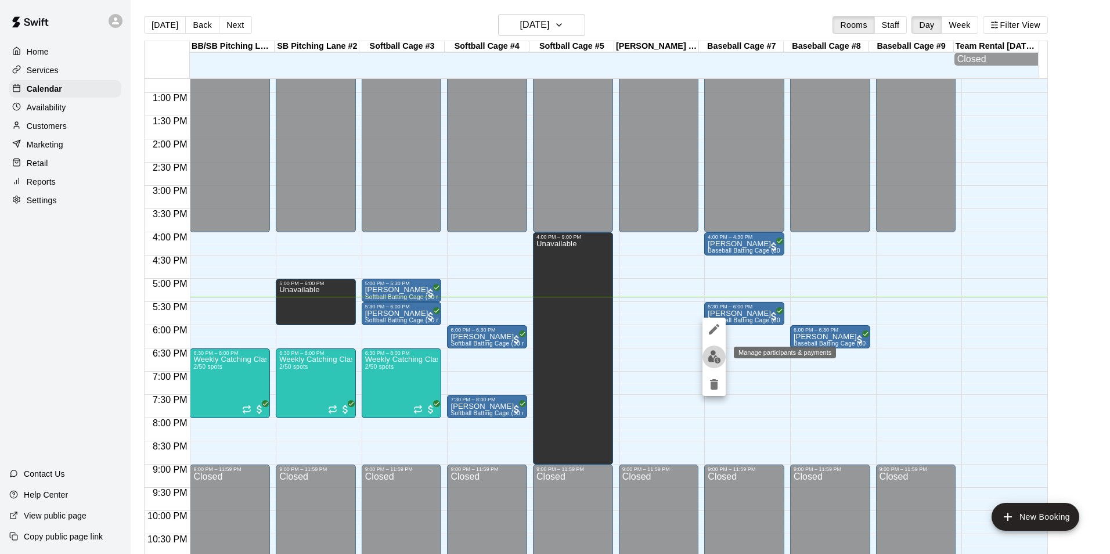
click at [713, 360] on img "edit" at bounding box center [714, 356] width 13 height 13
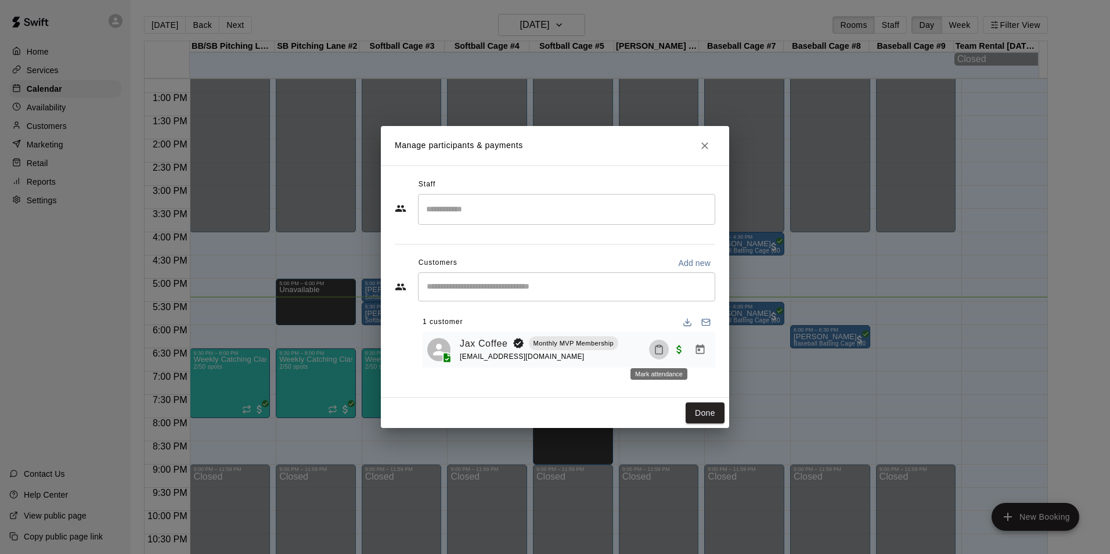
click at [660, 354] on icon "Mark attendance" at bounding box center [659, 349] width 10 height 10
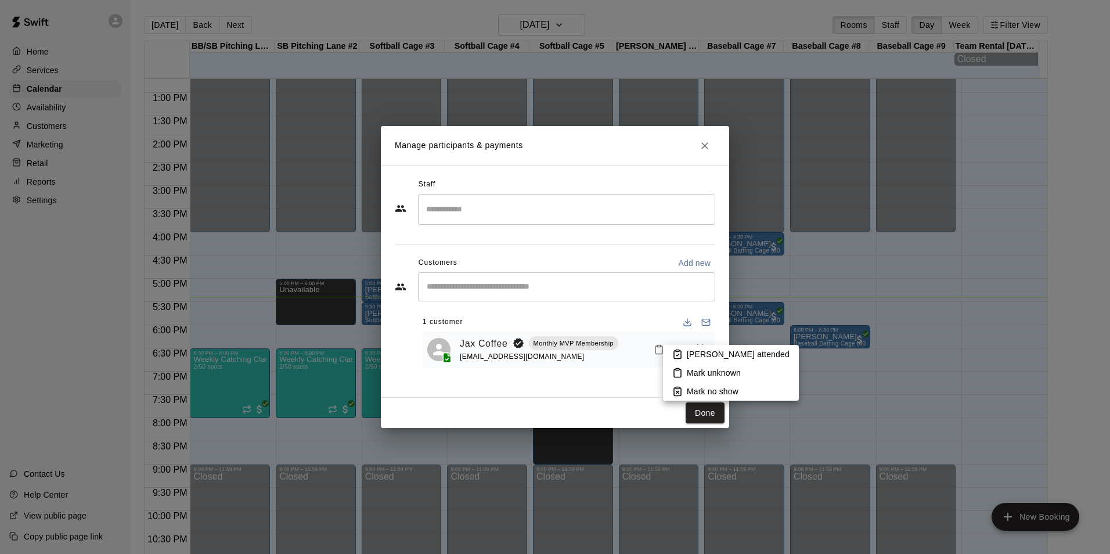
click at [695, 358] on p "[PERSON_NAME] attended" at bounding box center [738, 354] width 103 height 12
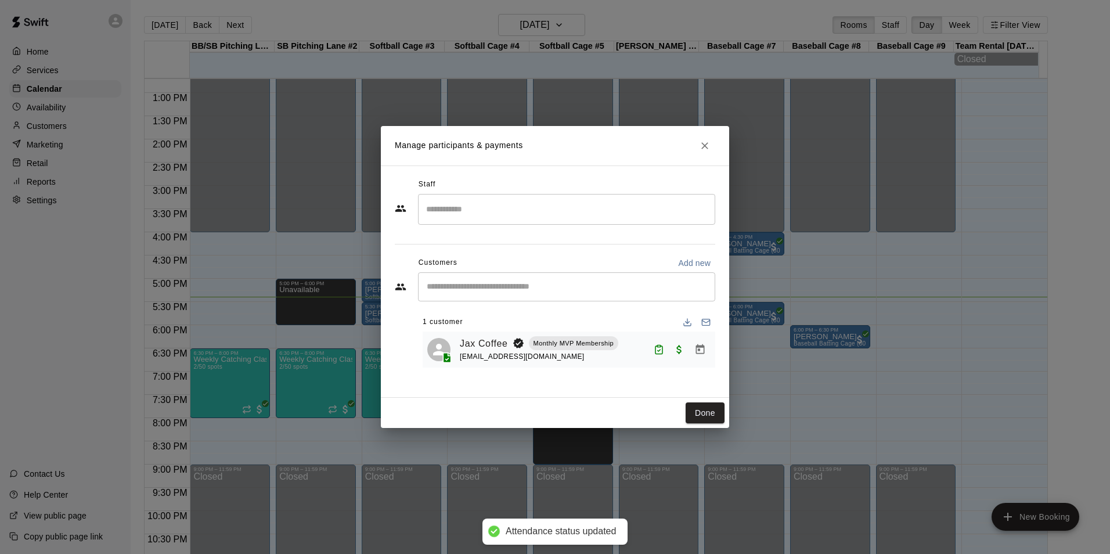
click at [712, 409] on button "Done" at bounding box center [705, 412] width 39 height 21
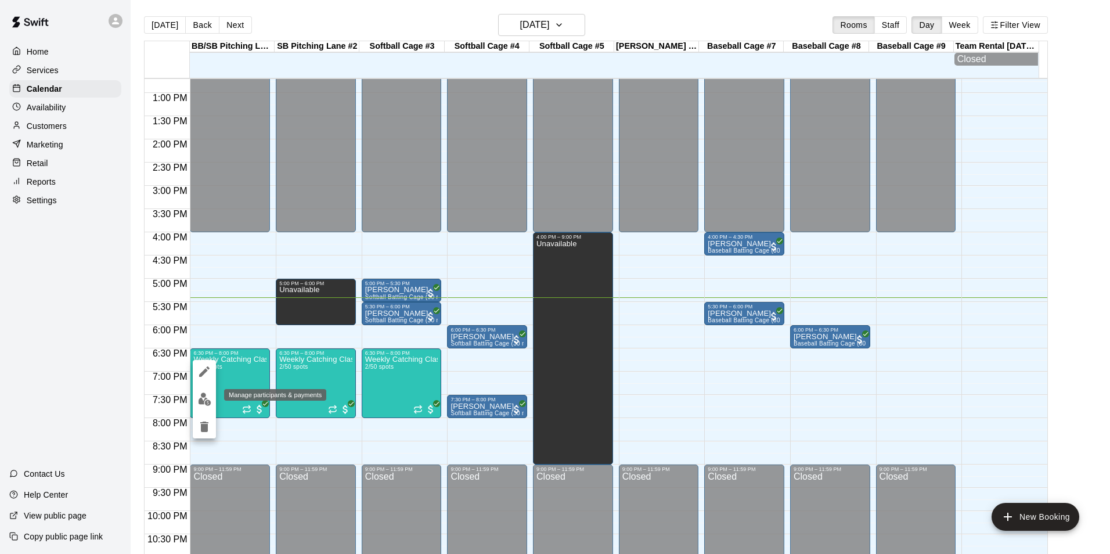
click at [200, 398] on img "edit" at bounding box center [204, 399] width 13 height 13
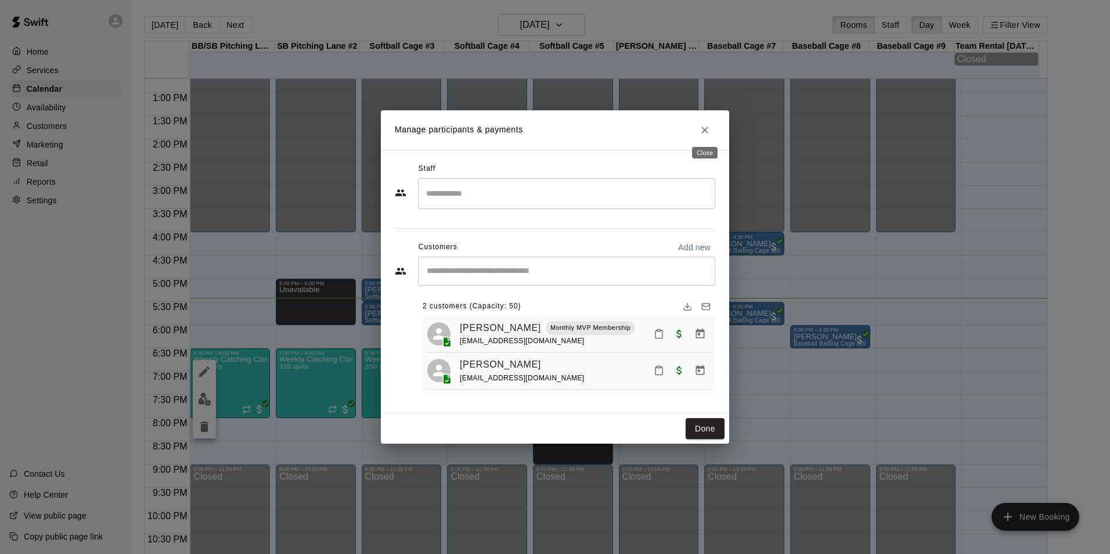
click at [706, 130] on icon "Close" at bounding box center [705, 130] width 12 height 12
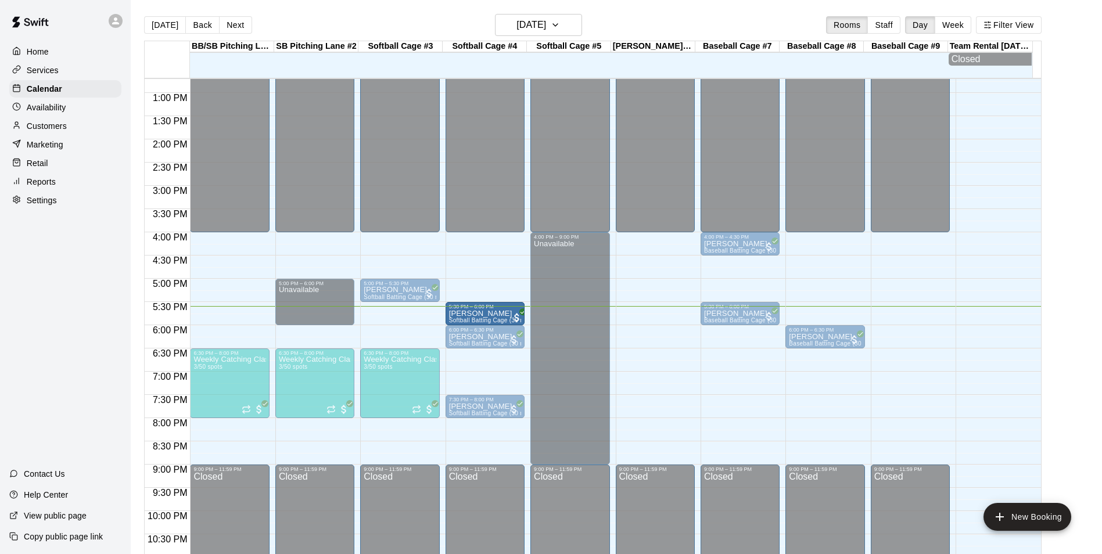
drag, startPoint x: 426, startPoint y: 315, endPoint x: 465, endPoint y: 315, distance: 38.3
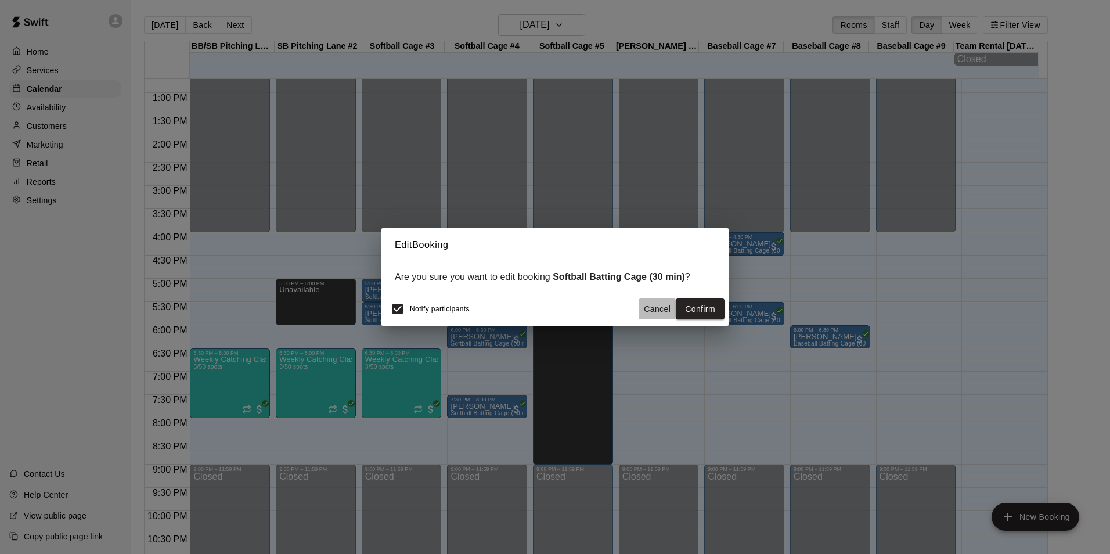
click at [653, 314] on button "Cancel" at bounding box center [657, 309] width 37 height 21
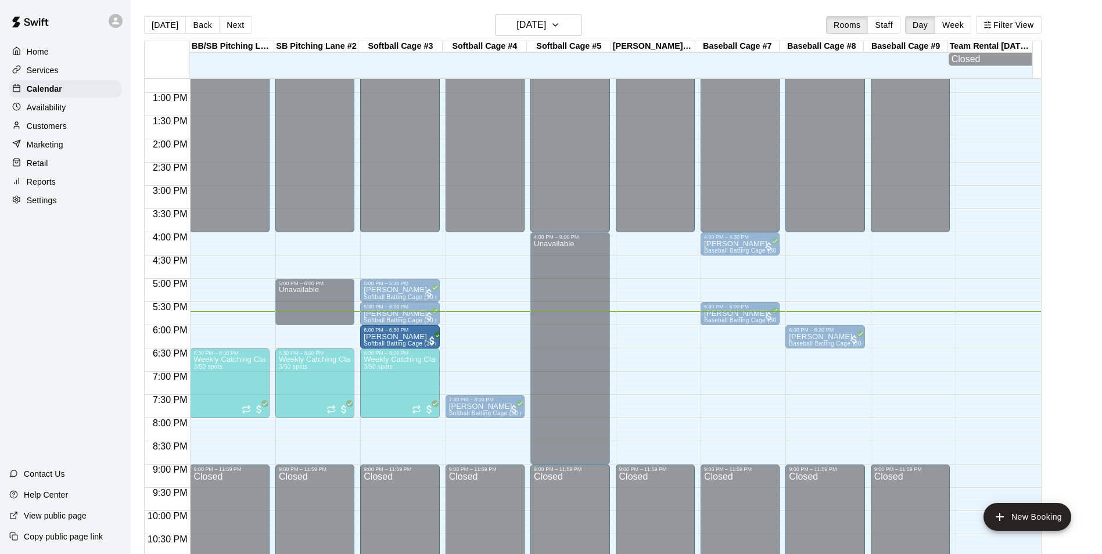
drag, startPoint x: 474, startPoint y: 340, endPoint x: 416, endPoint y: 348, distance: 58.2
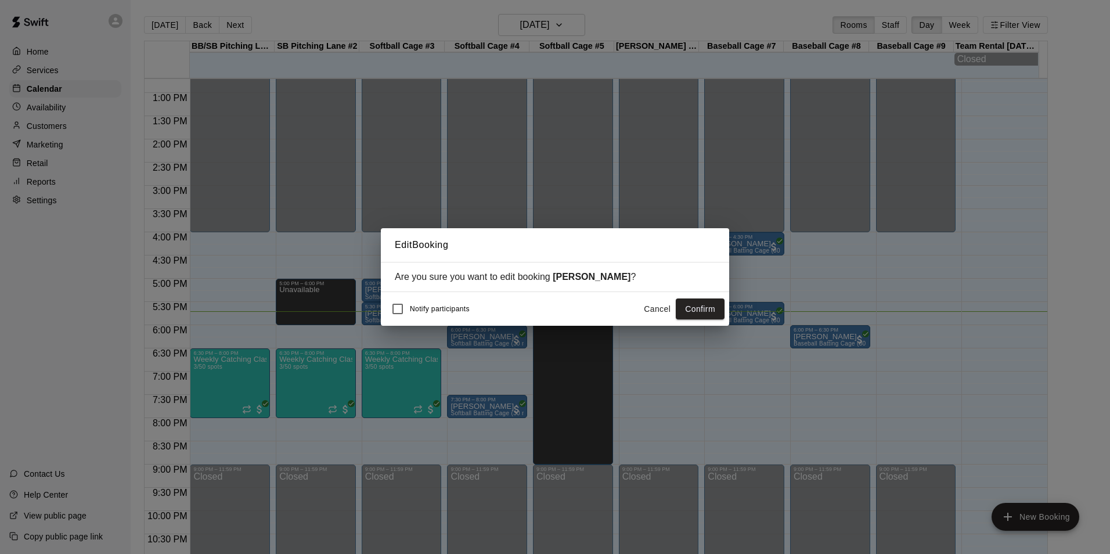
click at [694, 310] on button "Confirm" at bounding box center [700, 309] width 49 height 21
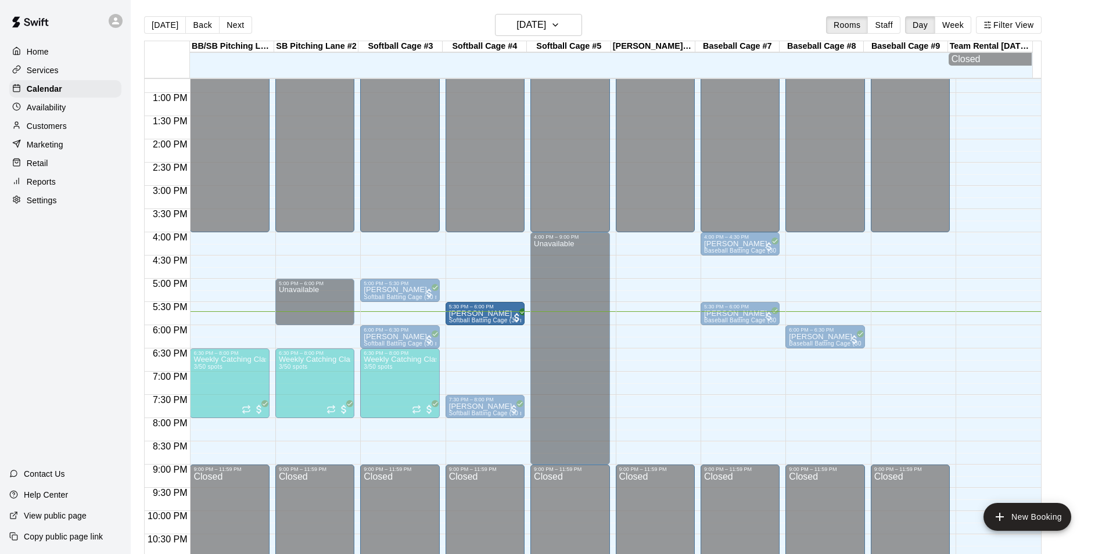
drag, startPoint x: 362, startPoint y: 300, endPoint x: 487, endPoint y: 325, distance: 127.2
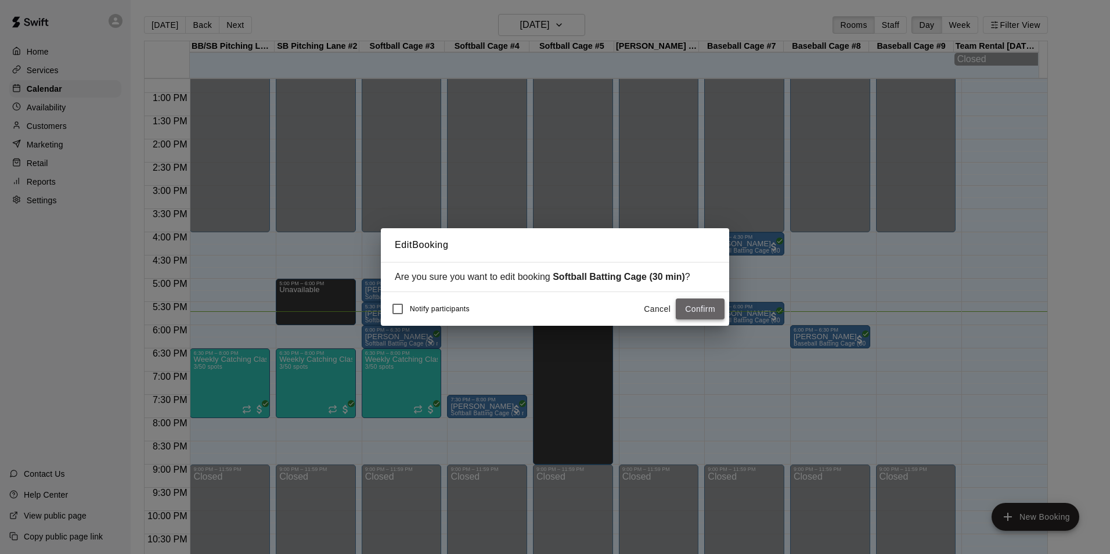
click at [691, 314] on button "Confirm" at bounding box center [700, 309] width 49 height 21
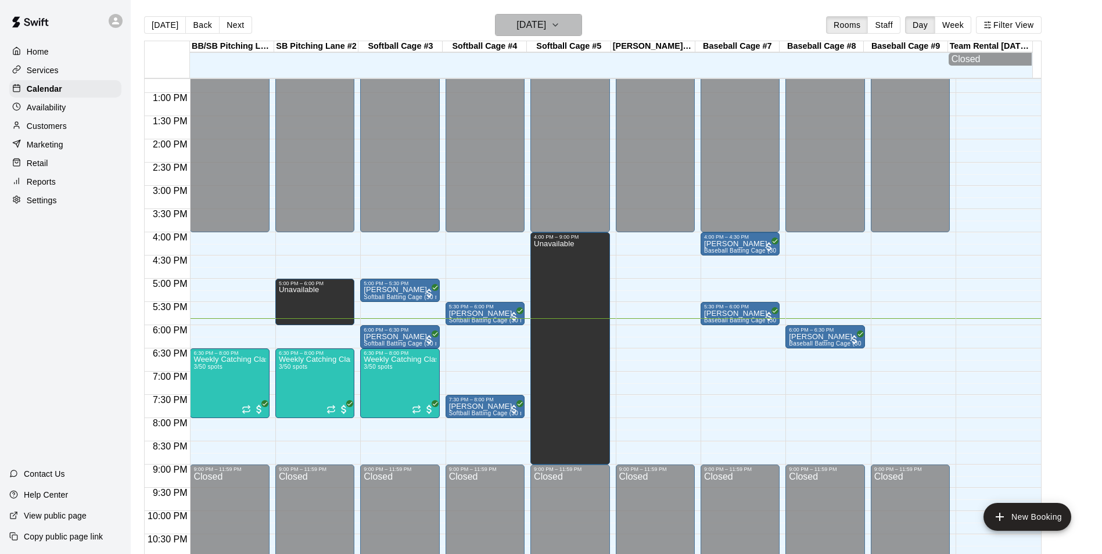
click at [571, 34] on button "[DATE]" at bounding box center [538, 25] width 87 height 22
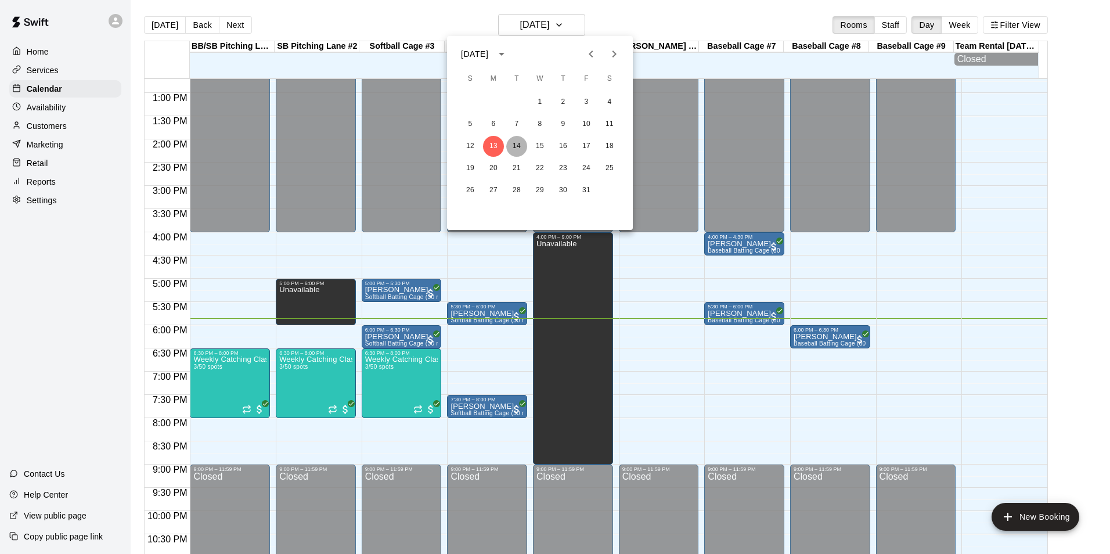
click at [513, 148] on button "14" at bounding box center [516, 146] width 21 height 21
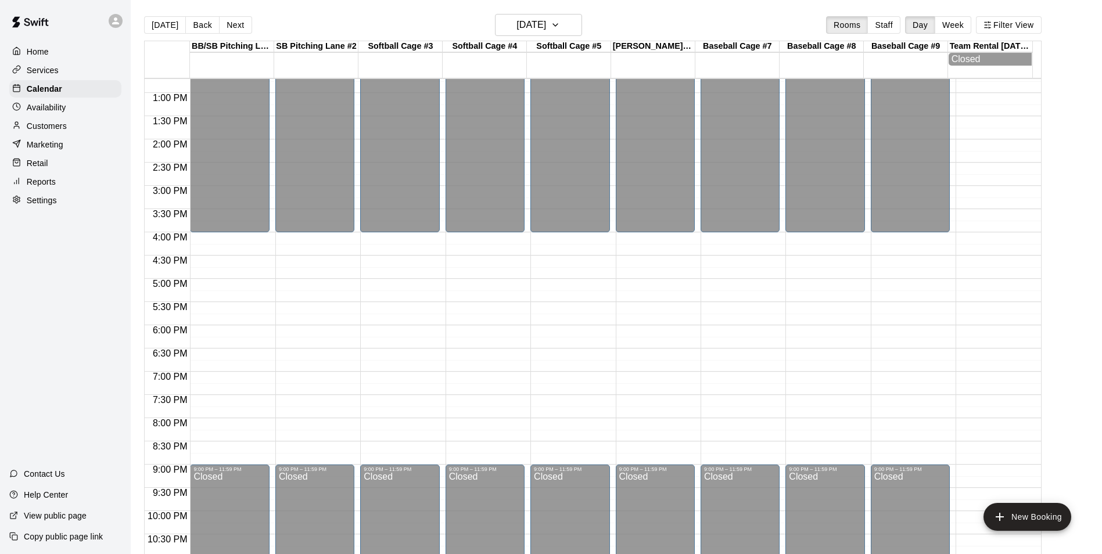
click at [292, 278] on div "12:00 AM – 4:00 PM Closed 9:00 PM – 11:59 PM Closed" at bounding box center [314, 46] width 79 height 1115
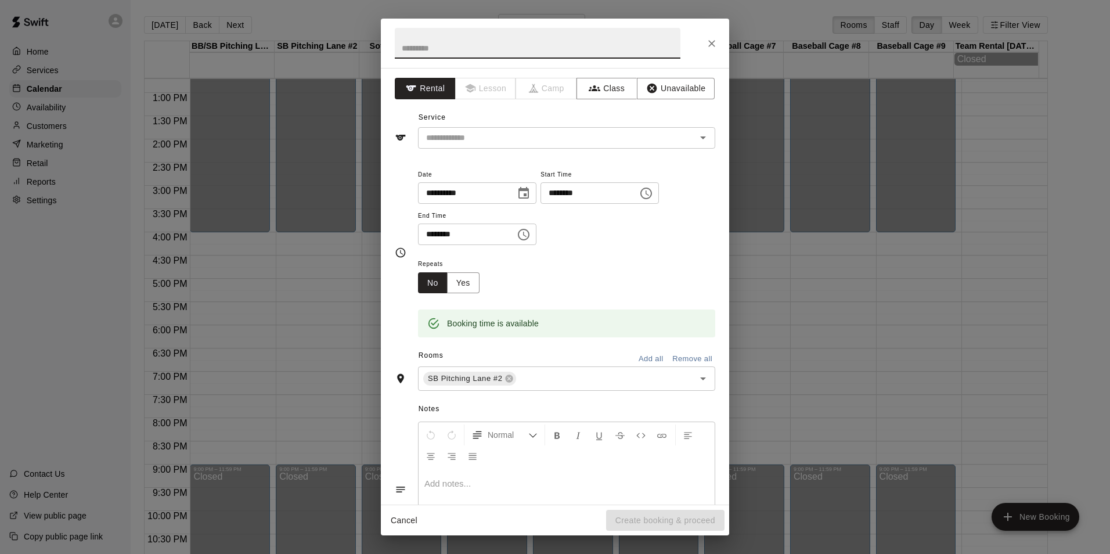
click at [713, 52] on button "Close" at bounding box center [712, 43] width 21 height 21
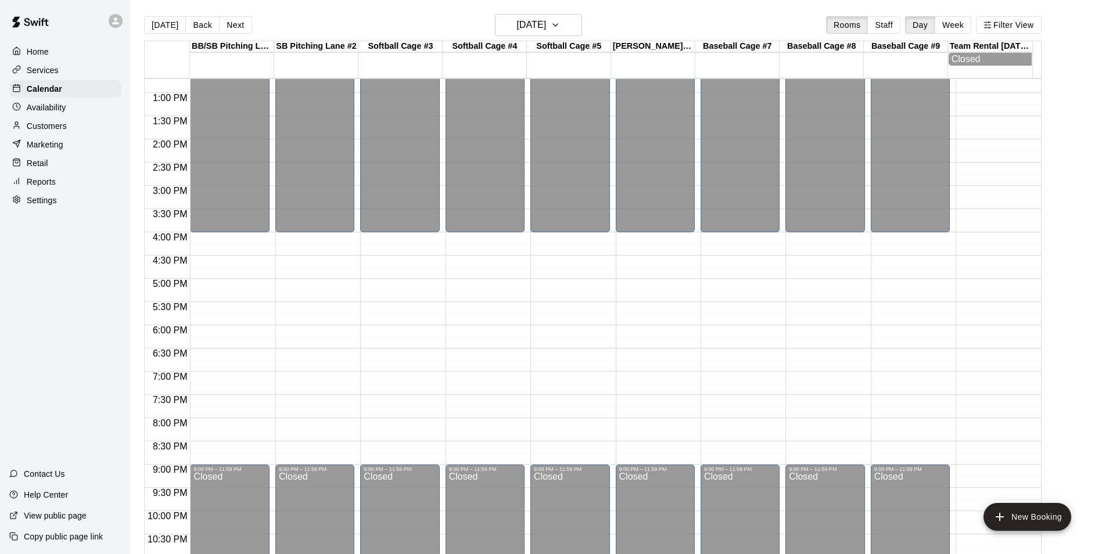
click at [314, 282] on div "12:00 AM – 4:00 PM Closed 9:00 PM – 11:59 PM Closed" at bounding box center [314, 46] width 79 height 1115
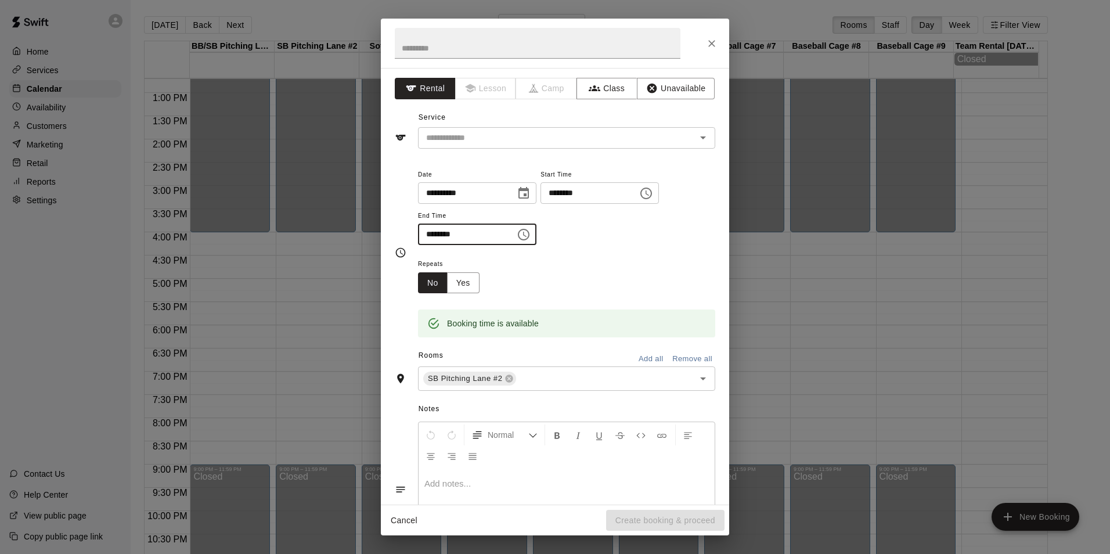
click at [429, 237] on input "********" at bounding box center [462, 234] width 89 height 21
type input "********"
click at [688, 87] on button "Unavailable" at bounding box center [676, 88] width 78 height 21
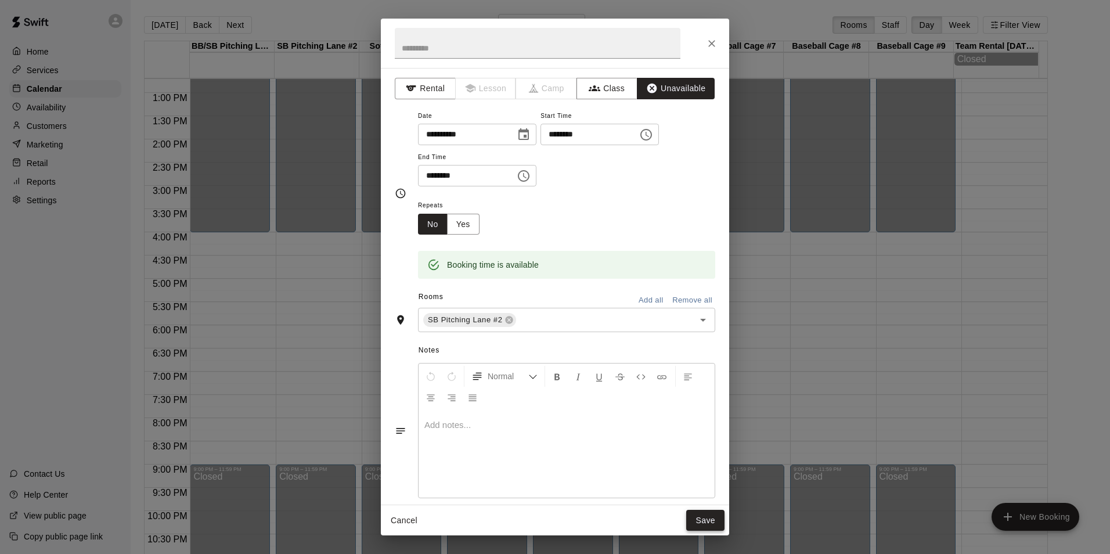
click at [711, 515] on button "Save" at bounding box center [705, 520] width 38 height 21
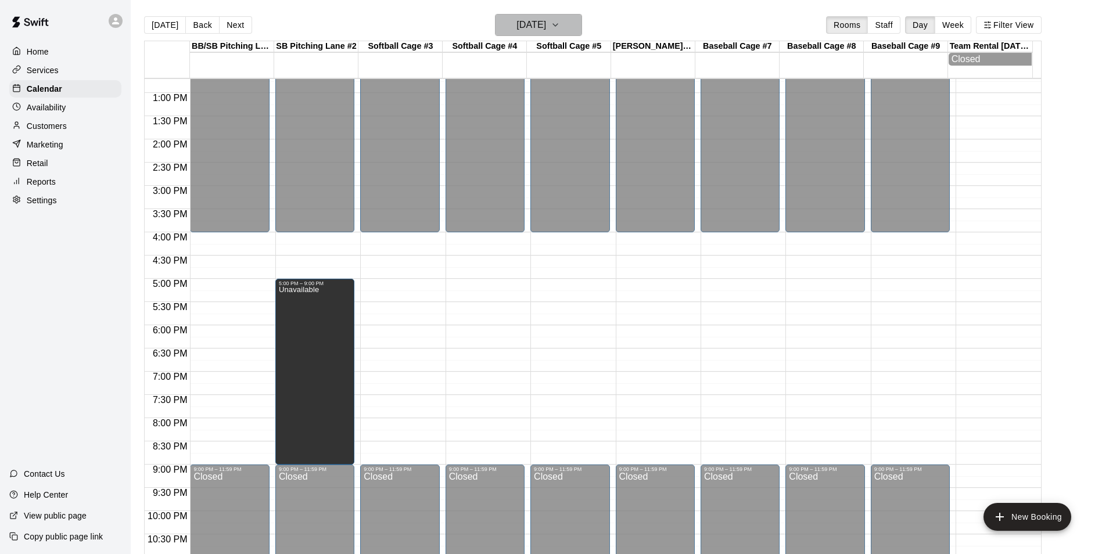
click at [542, 16] on button "Tuesday Oct 14" at bounding box center [538, 25] width 87 height 22
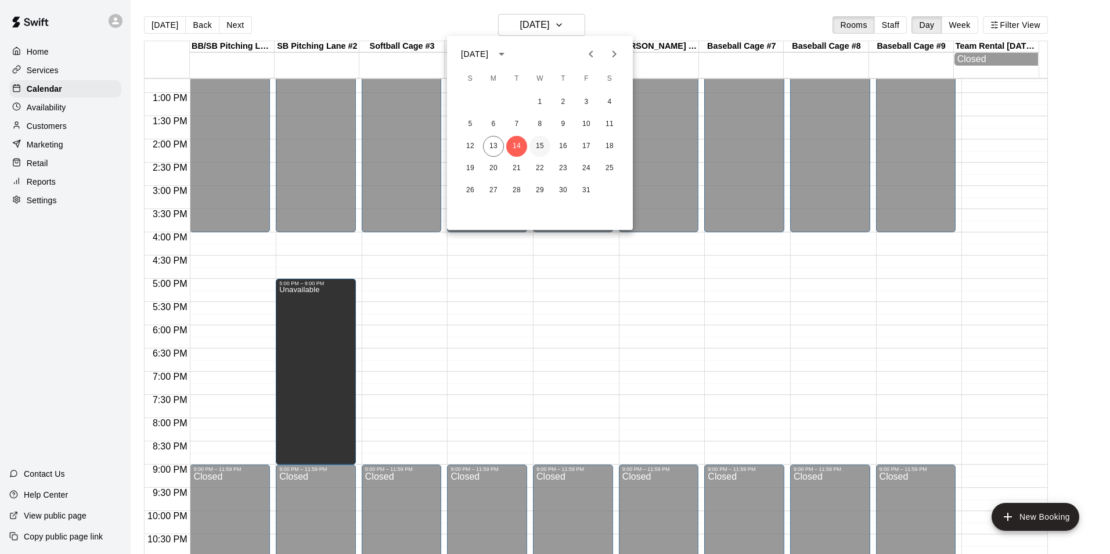
click at [537, 143] on button "15" at bounding box center [540, 146] width 21 height 21
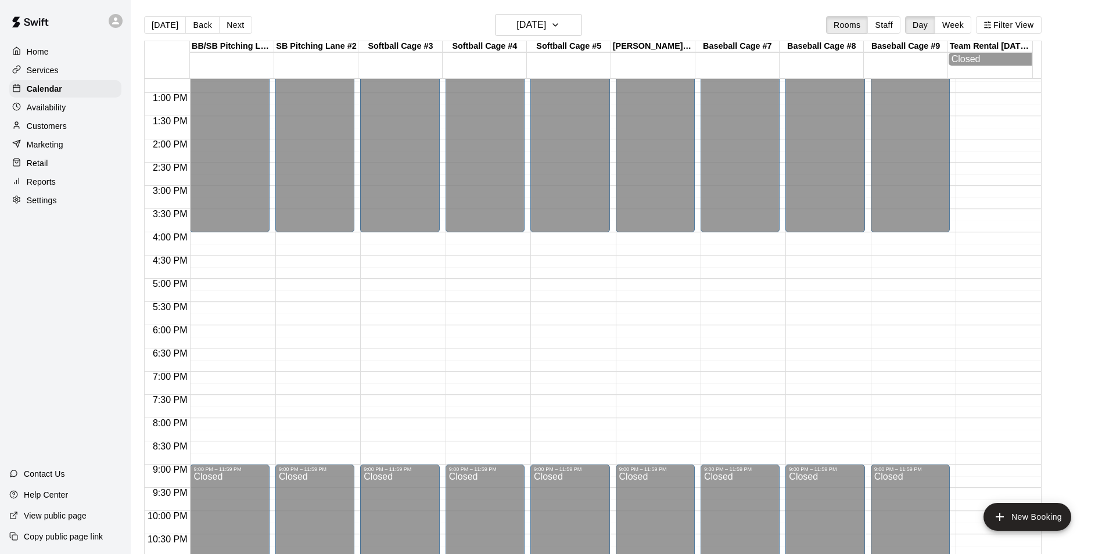
click at [303, 281] on div "12:00 AM – 4:00 PM Closed 9:00 PM – 11:59 PM Closed" at bounding box center [314, 46] width 79 height 1115
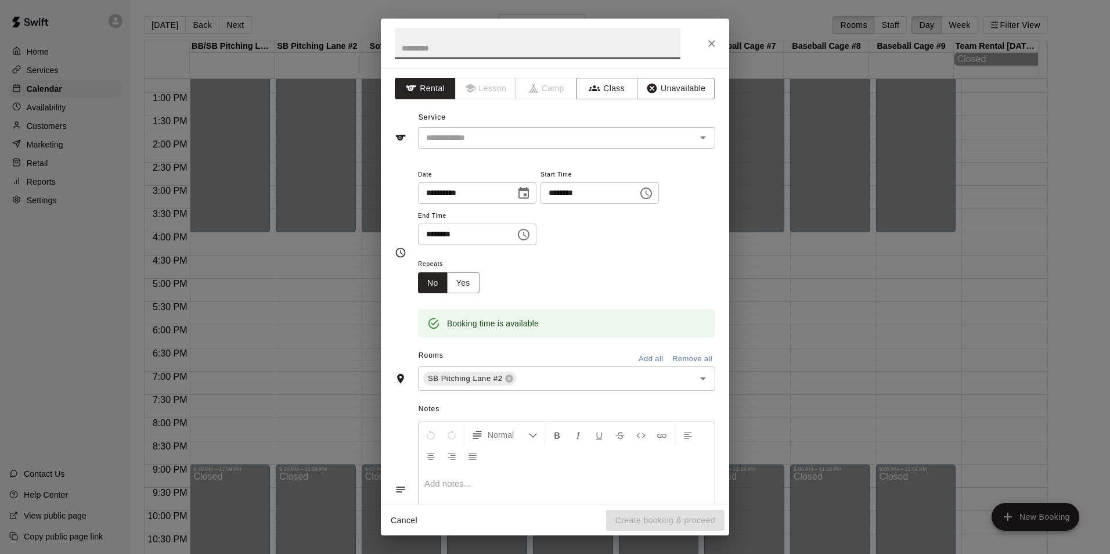
click at [566, 192] on input "********" at bounding box center [585, 192] width 89 height 21
type input "********"
click at [433, 230] on input "********" at bounding box center [462, 234] width 89 height 21
type input "********"
click at [689, 82] on button "Unavailable" at bounding box center [676, 88] width 78 height 21
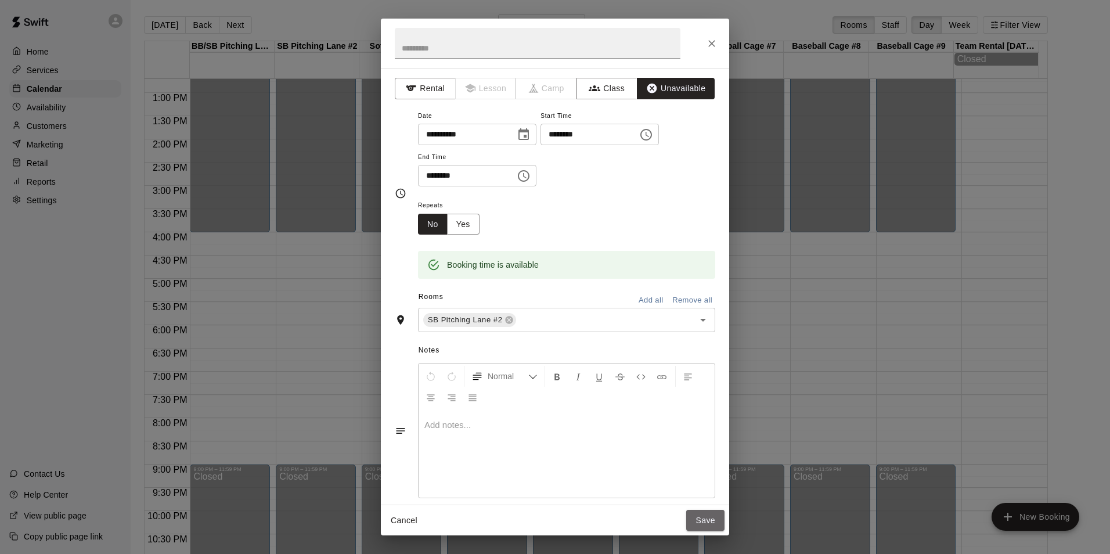
drag, startPoint x: 696, startPoint y: 524, endPoint x: 690, endPoint y: 545, distance: 21.9
click at [698, 526] on button "Save" at bounding box center [705, 520] width 38 height 21
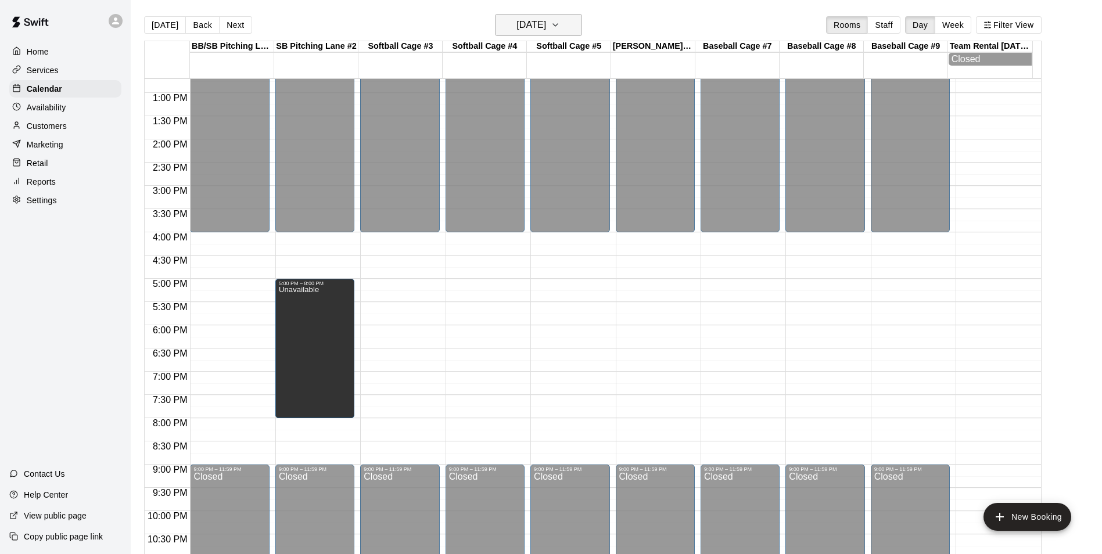
click at [546, 24] on h6 "Wednesday Oct 15" at bounding box center [531, 25] width 30 height 16
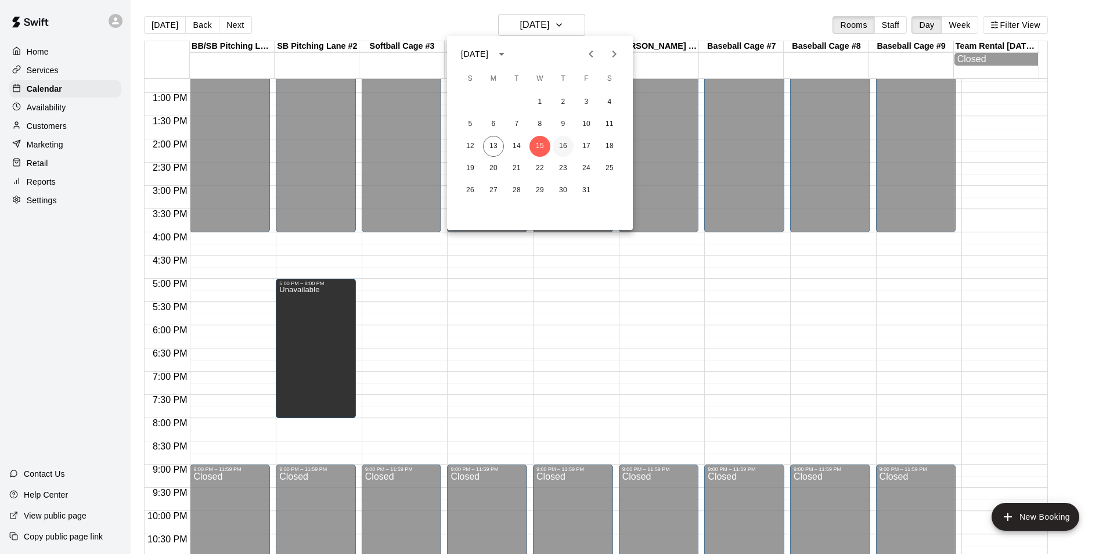
click at [566, 149] on button "16" at bounding box center [563, 146] width 21 height 21
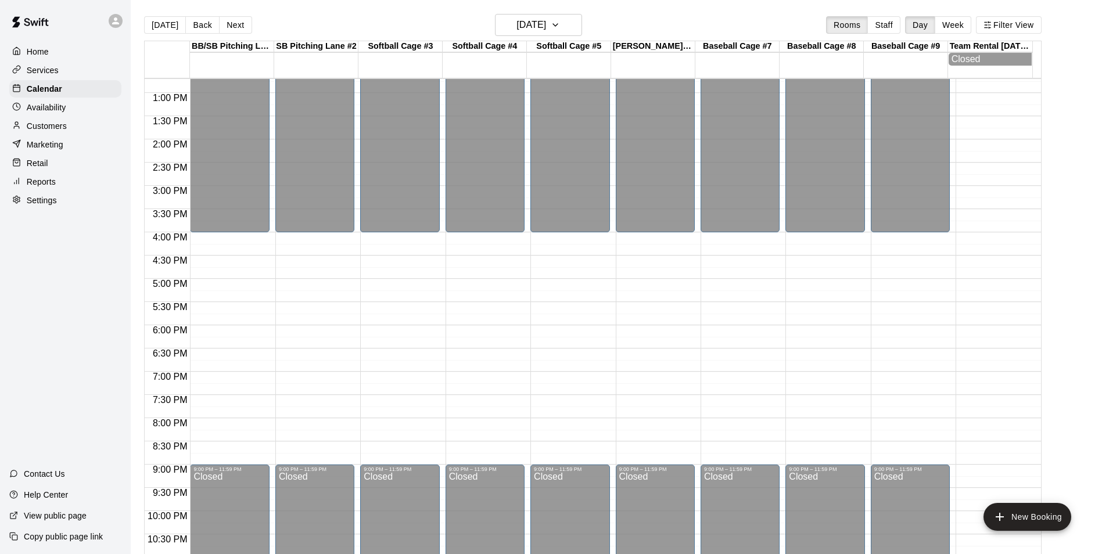
click at [288, 377] on div "12:00 AM – 4:00 PM Closed 9:00 PM – 11:59 PM Closed" at bounding box center [314, 46] width 79 height 1115
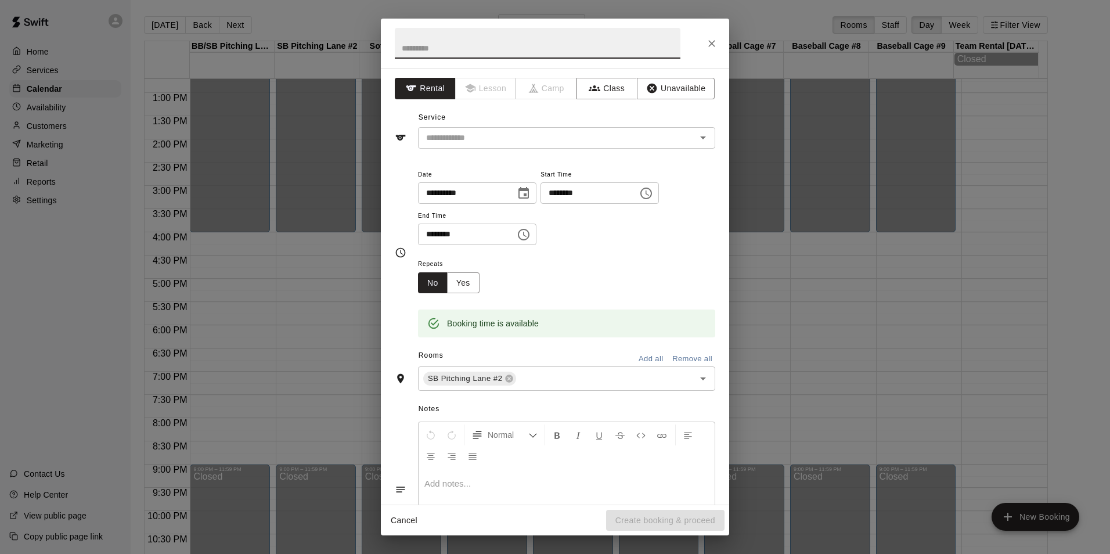
click at [430, 233] on input "********" at bounding box center [462, 234] width 89 height 21
type input "********"
click at [615, 262] on div "Repeats No Yes" at bounding box center [566, 275] width 297 height 37
click at [679, 86] on button "Unavailable" at bounding box center [676, 88] width 78 height 21
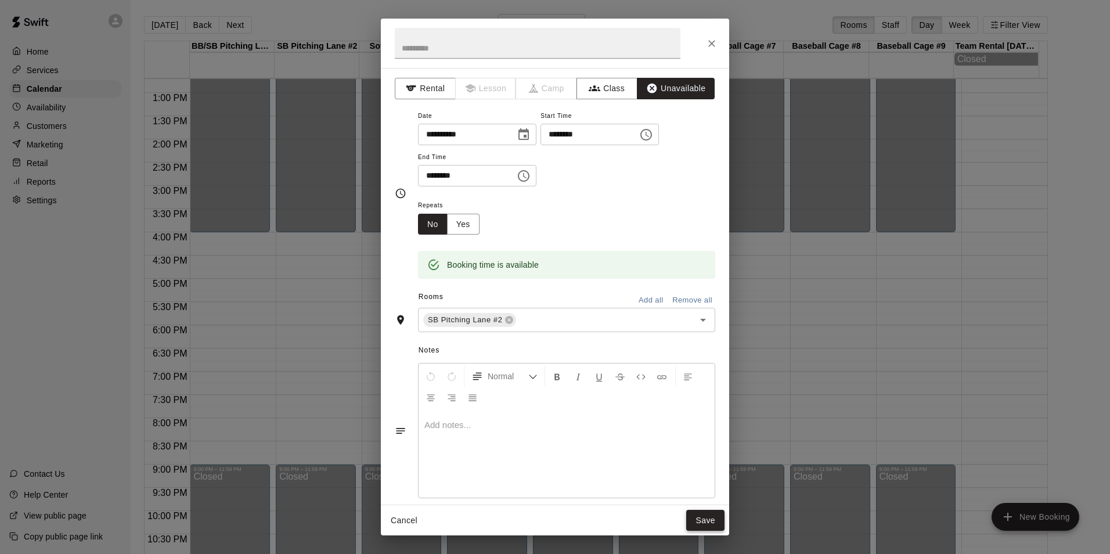
click at [707, 517] on button "Save" at bounding box center [705, 520] width 38 height 21
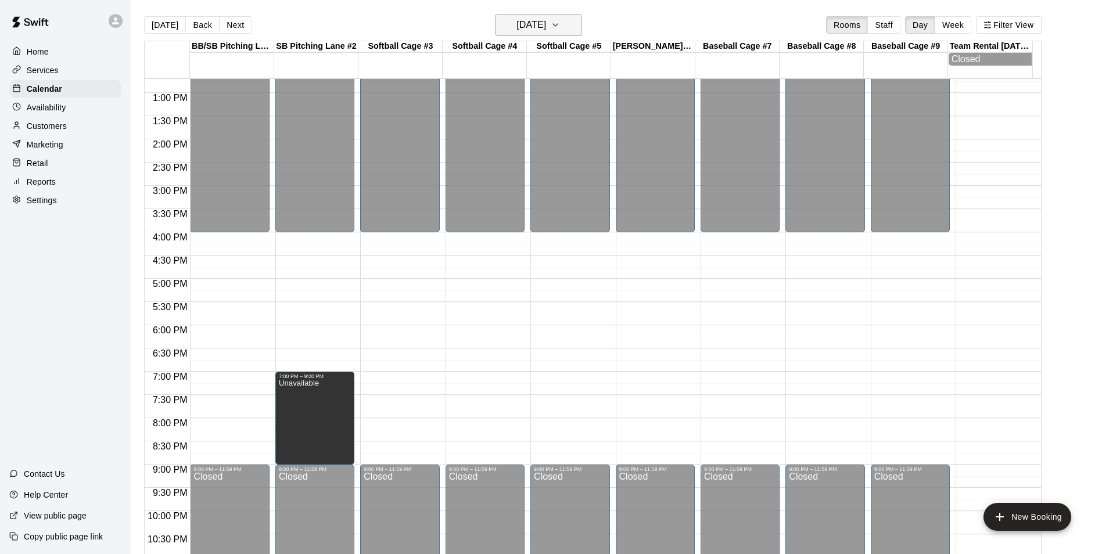
click at [530, 19] on h6 "Thursday Oct 16" at bounding box center [531, 25] width 30 height 16
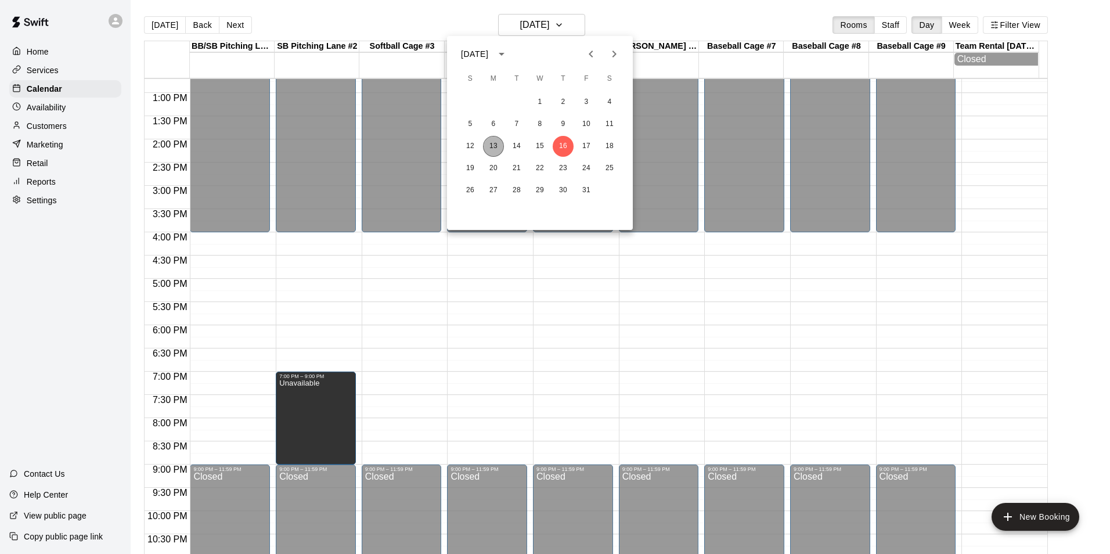
click at [498, 148] on button "13" at bounding box center [493, 146] width 21 height 21
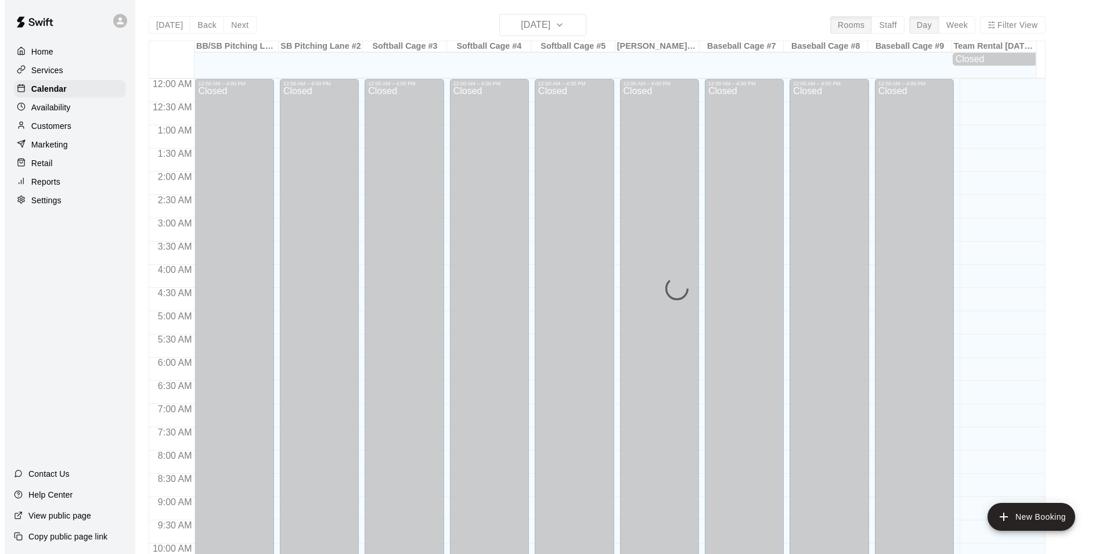
scroll to position [590, 0]
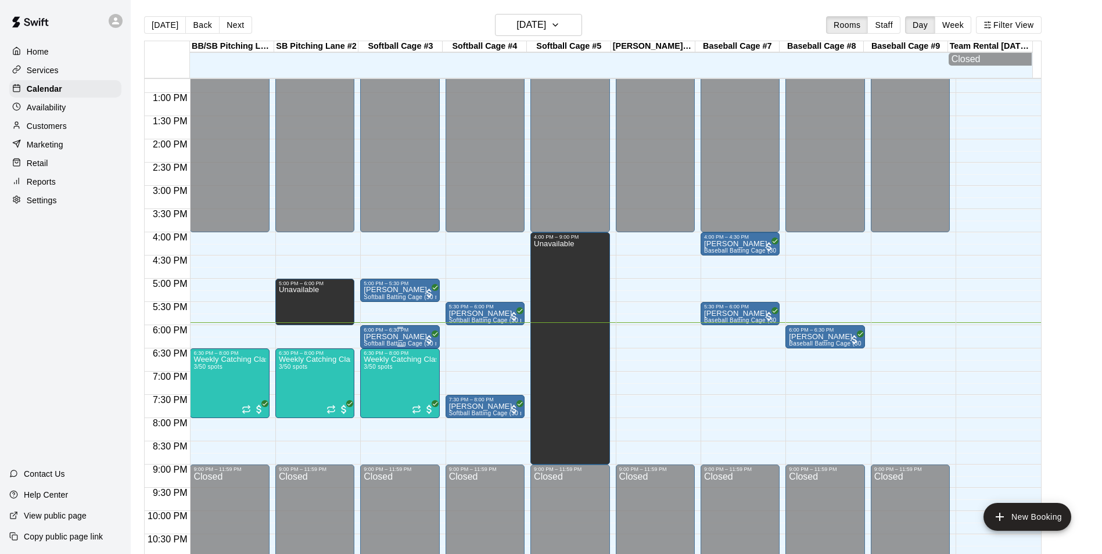
click at [403, 337] on p "[PERSON_NAME]" at bounding box center [400, 337] width 72 height 0
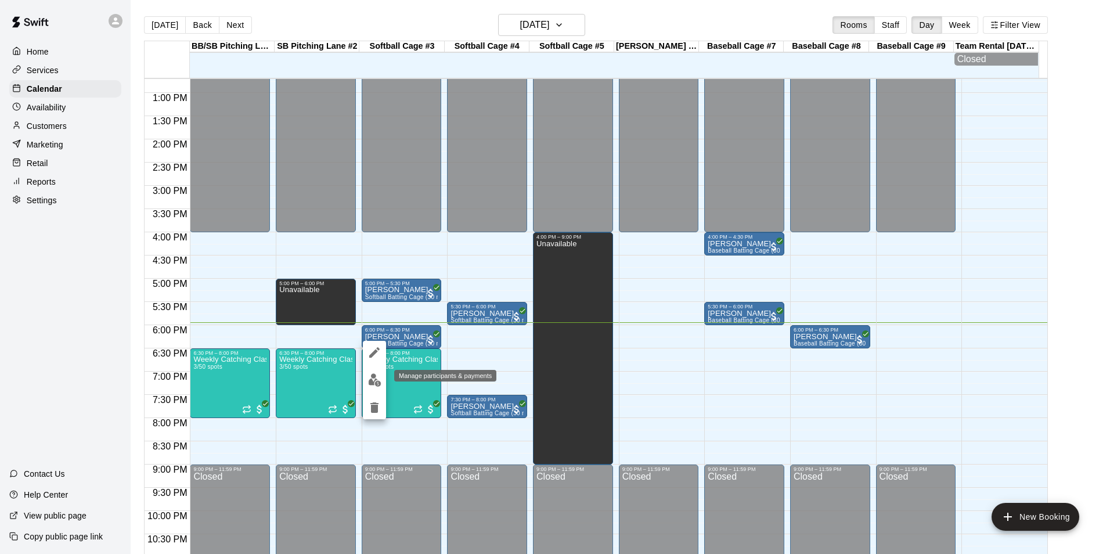
click at [375, 375] on img "edit" at bounding box center [374, 379] width 13 height 13
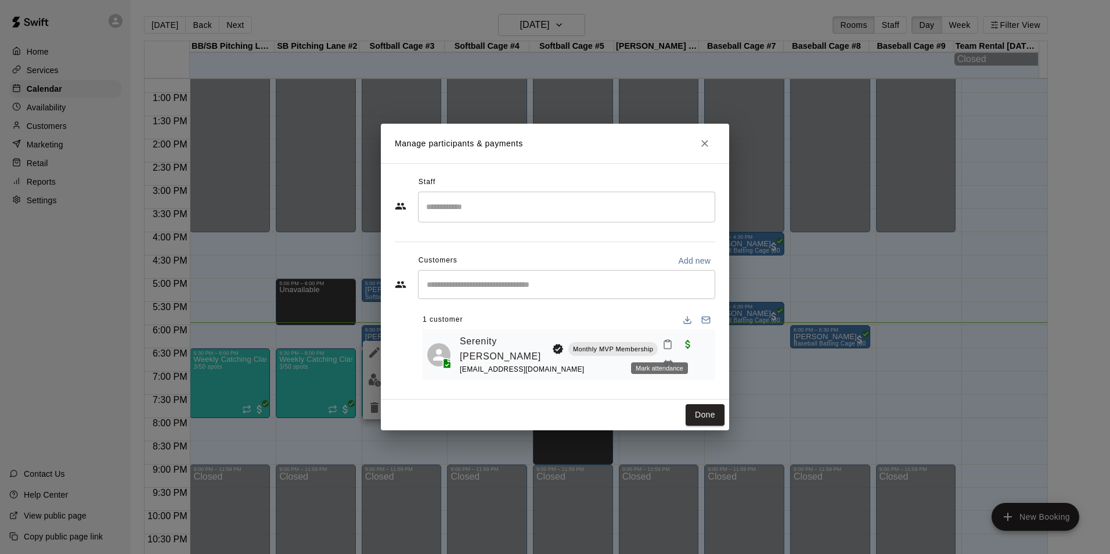
click at [664, 344] on icon "Mark attendance" at bounding box center [667, 345] width 7 height 8
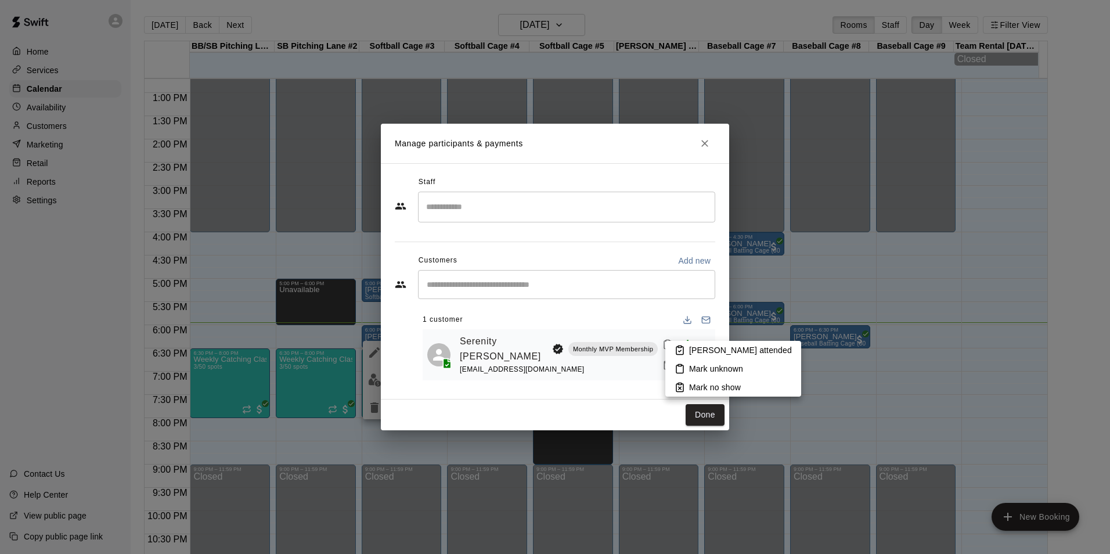
click at [721, 350] on p "[PERSON_NAME] attended" at bounding box center [740, 350] width 103 height 12
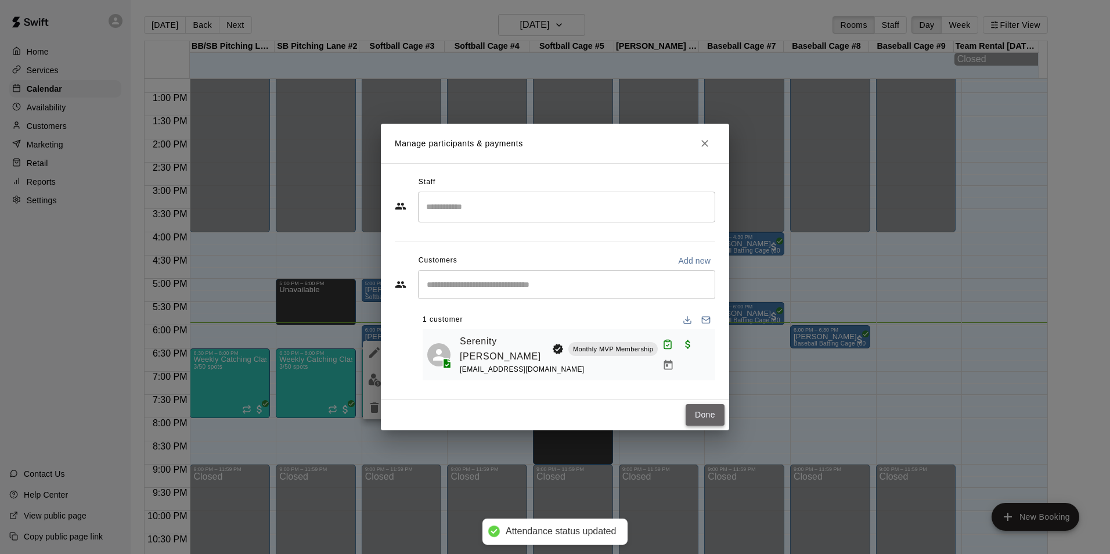
click at [707, 415] on button "Done" at bounding box center [705, 414] width 39 height 21
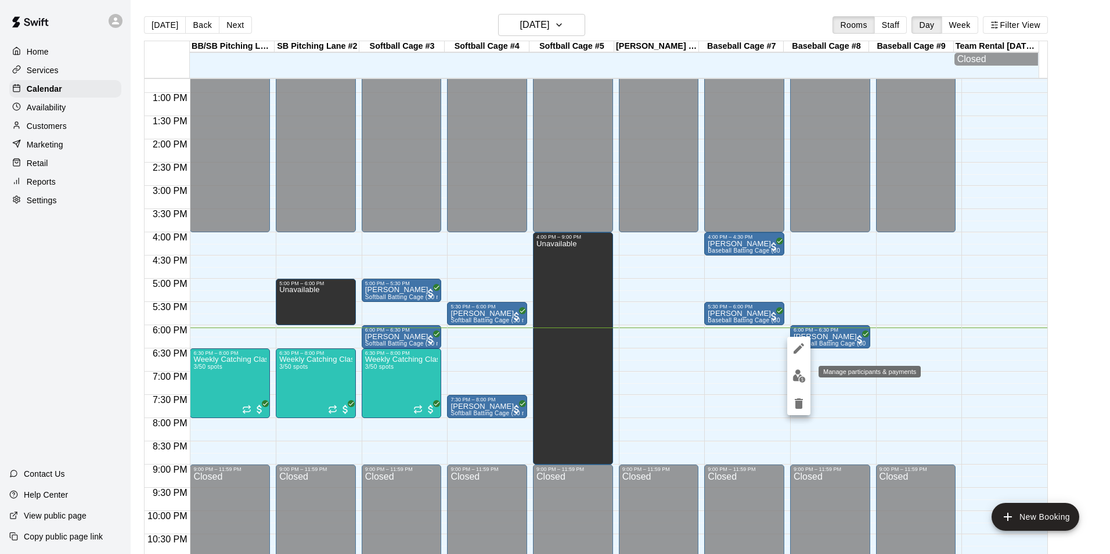
click at [801, 378] on img "edit" at bounding box center [799, 375] width 13 height 13
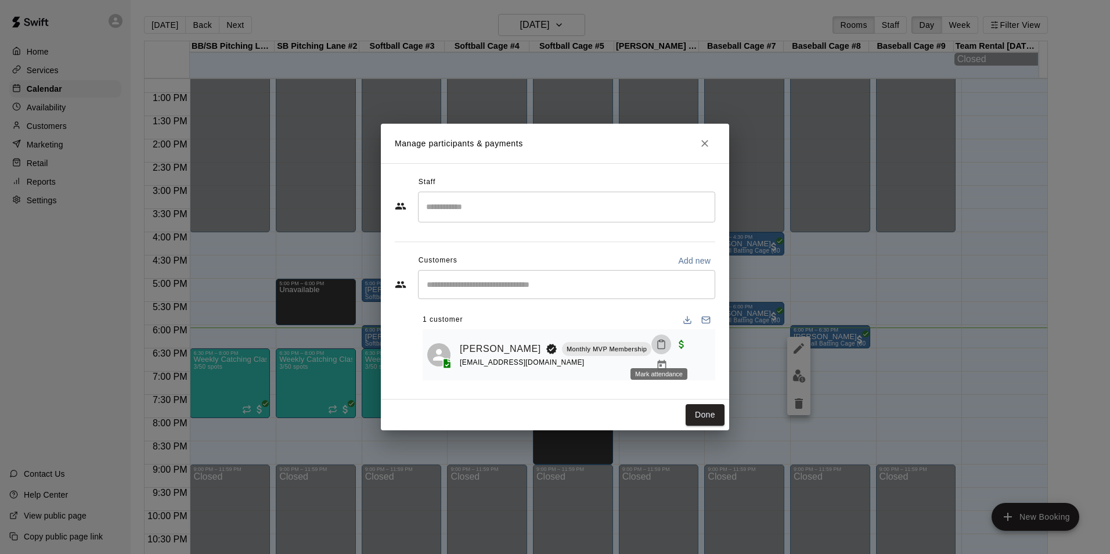
click at [656, 350] on icon "Mark attendance" at bounding box center [661, 344] width 10 height 10
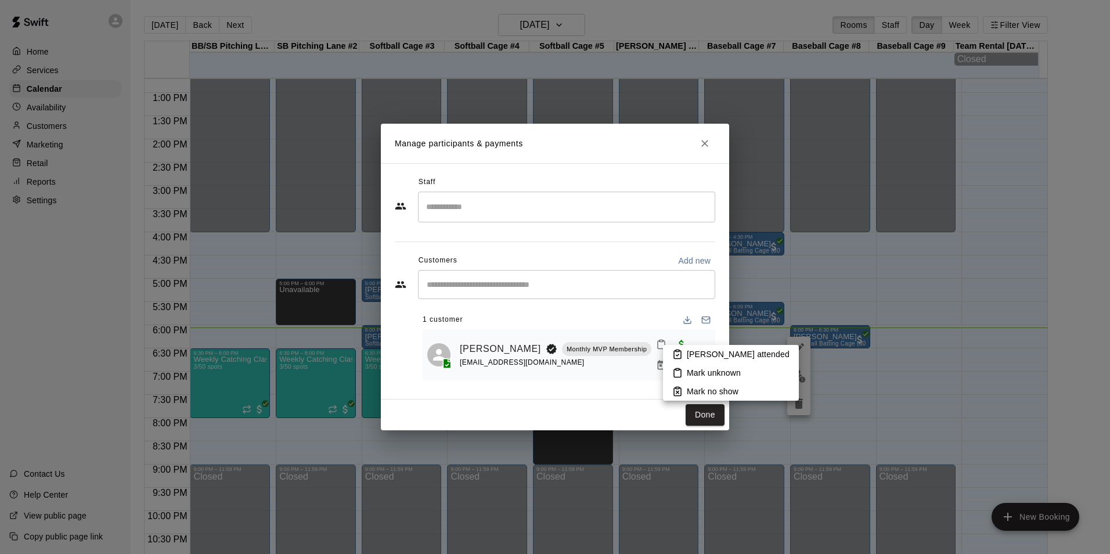
click at [684, 355] on li "[PERSON_NAME] attended" at bounding box center [731, 354] width 136 height 19
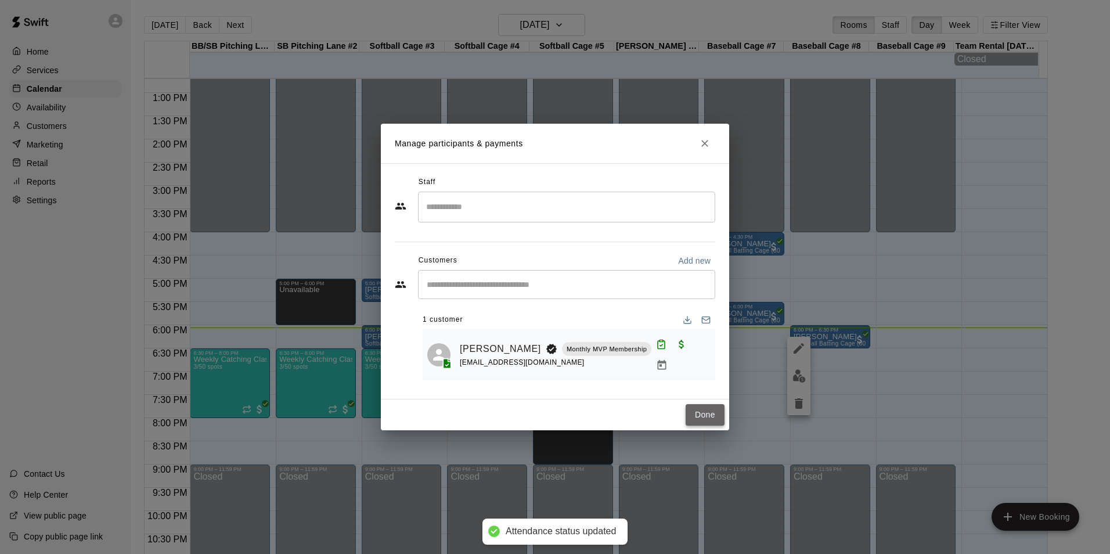
click at [707, 411] on button "Done" at bounding box center [705, 414] width 39 height 21
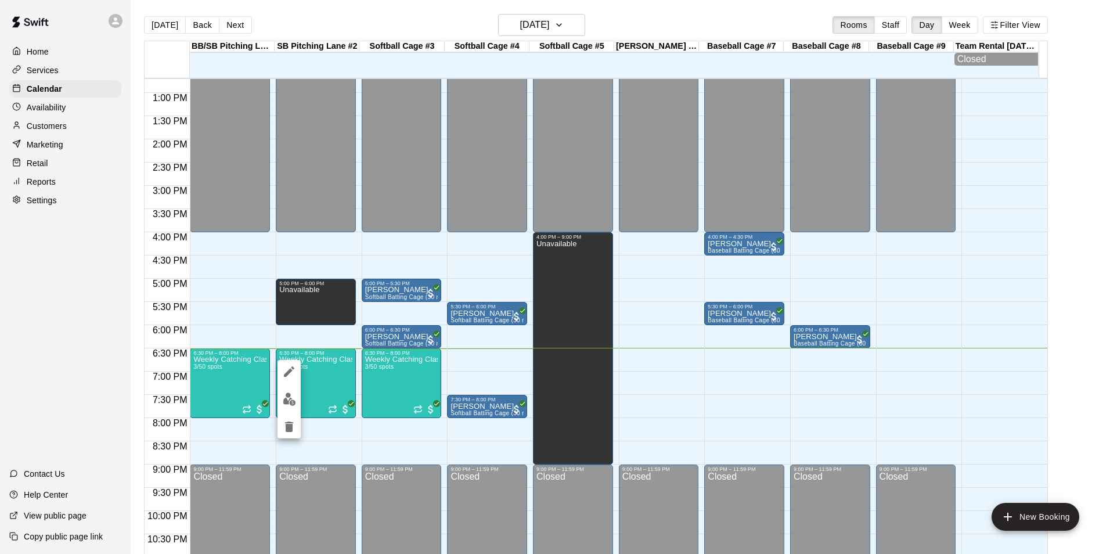
click at [292, 396] on img "edit" at bounding box center [289, 399] width 13 height 13
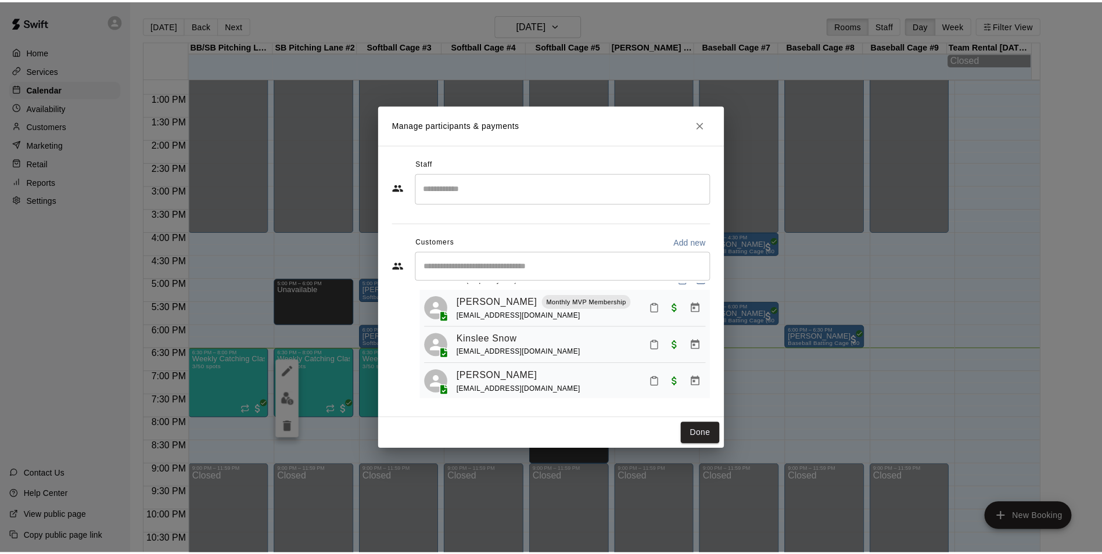
scroll to position [33, 0]
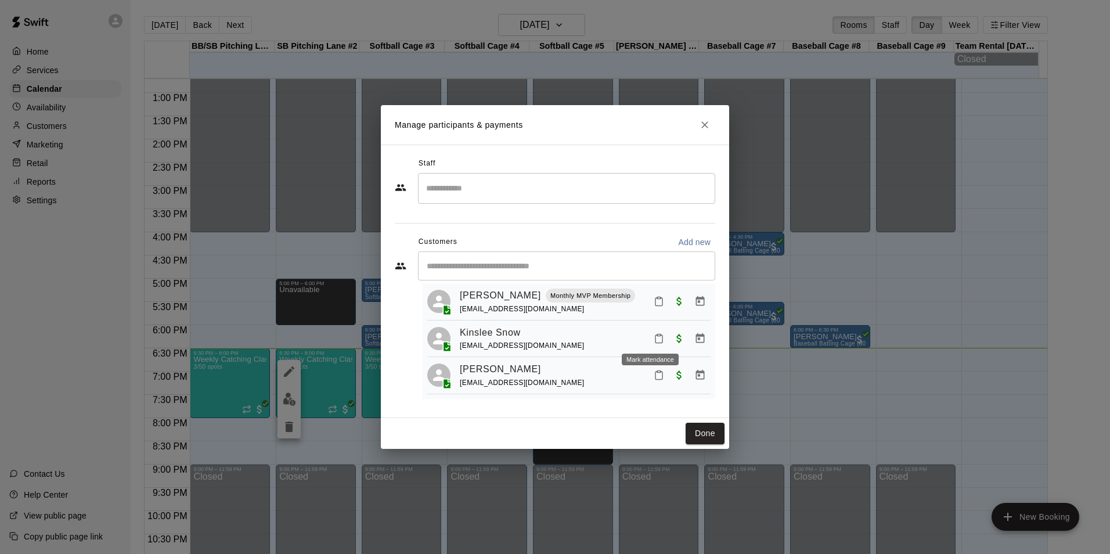
click at [654, 336] on icon "Mark attendance" at bounding box center [659, 338] width 10 height 10
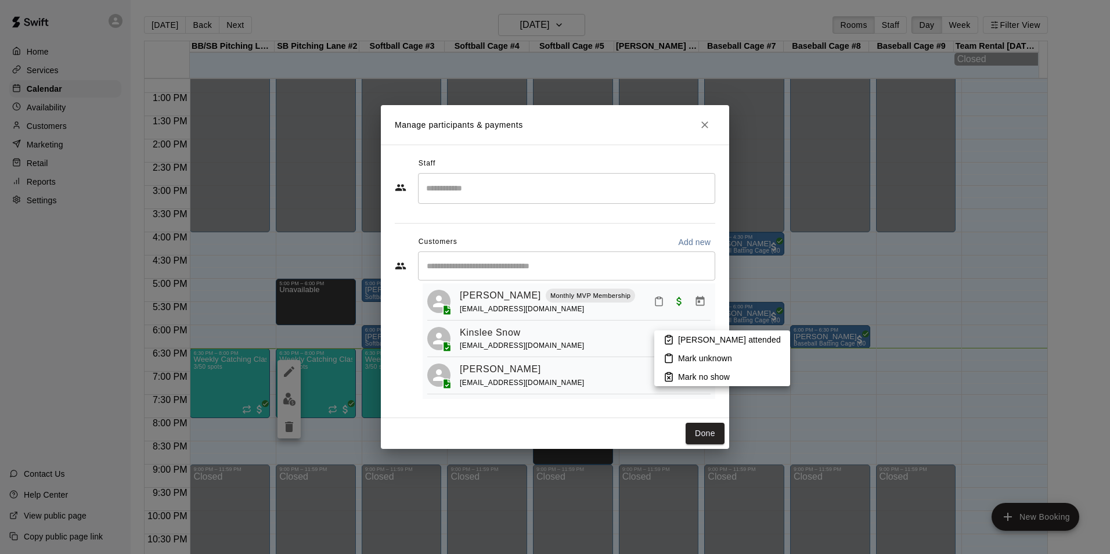
click at [665, 337] on icon at bounding box center [669, 340] width 10 height 10
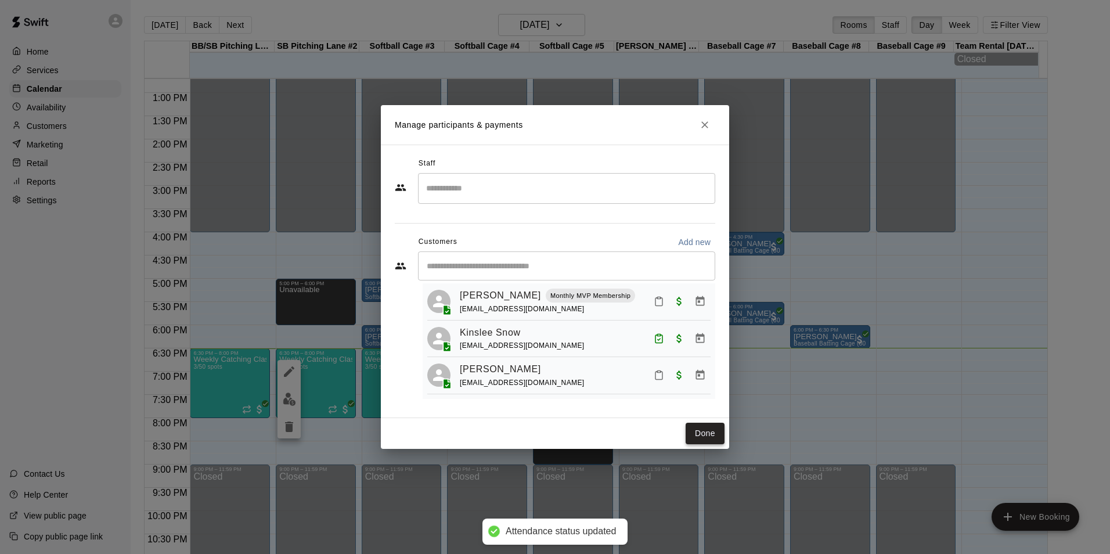
click at [705, 426] on button "Done" at bounding box center [705, 433] width 39 height 21
